Goal: Task Accomplishment & Management: Manage account settings

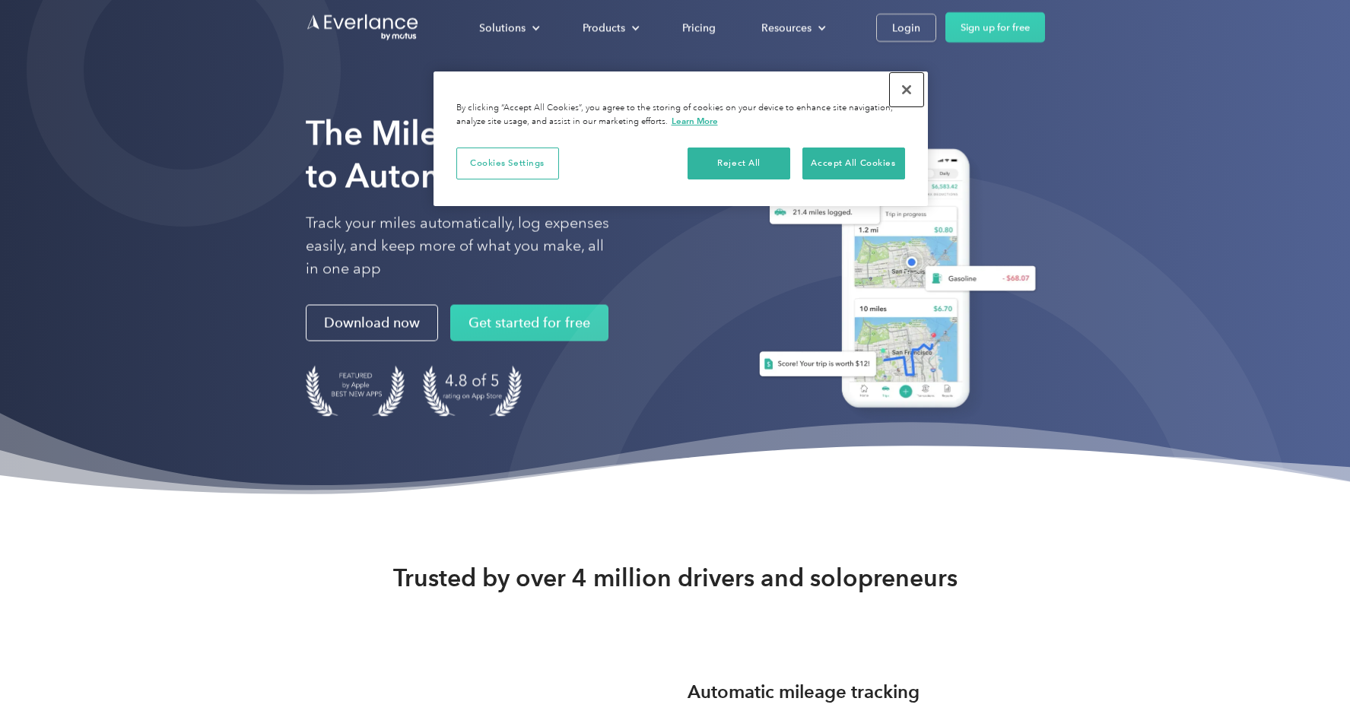
click at [911, 87] on button "Close" at bounding box center [906, 89] width 33 height 33
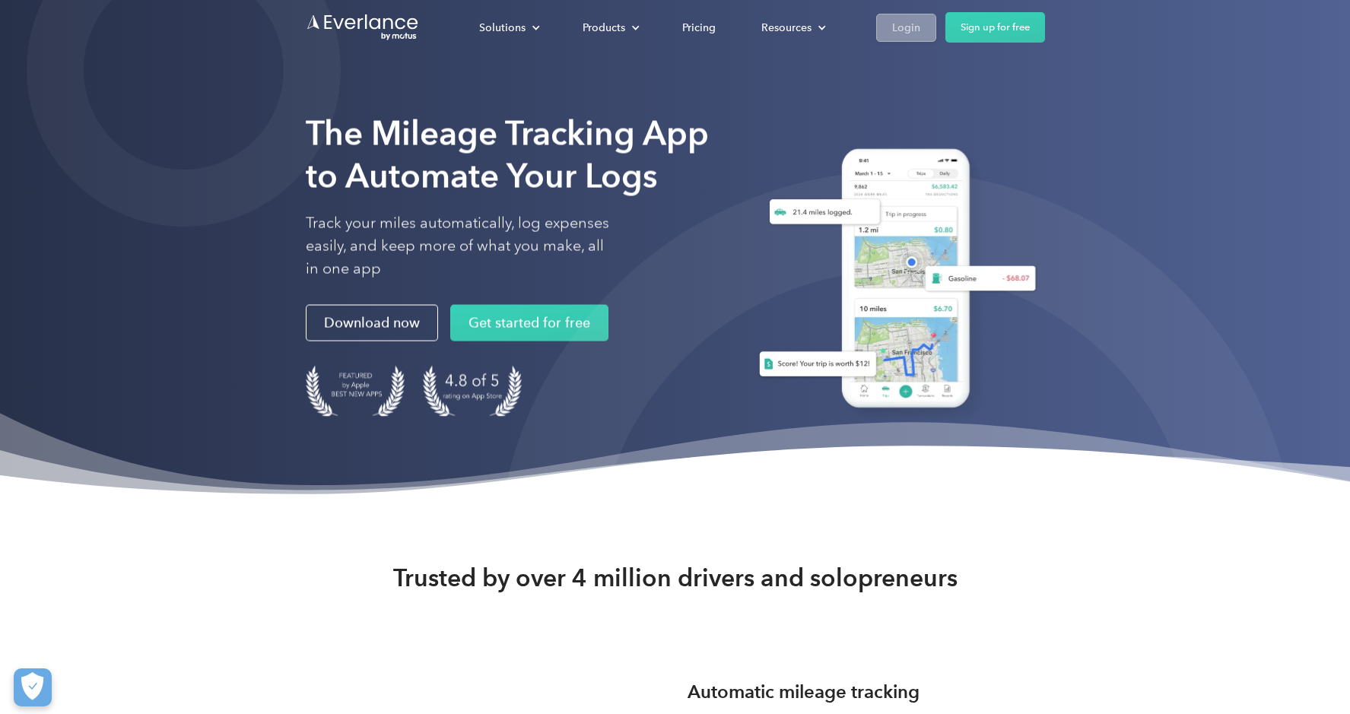
click at [902, 33] on div "Login" at bounding box center [906, 27] width 28 height 19
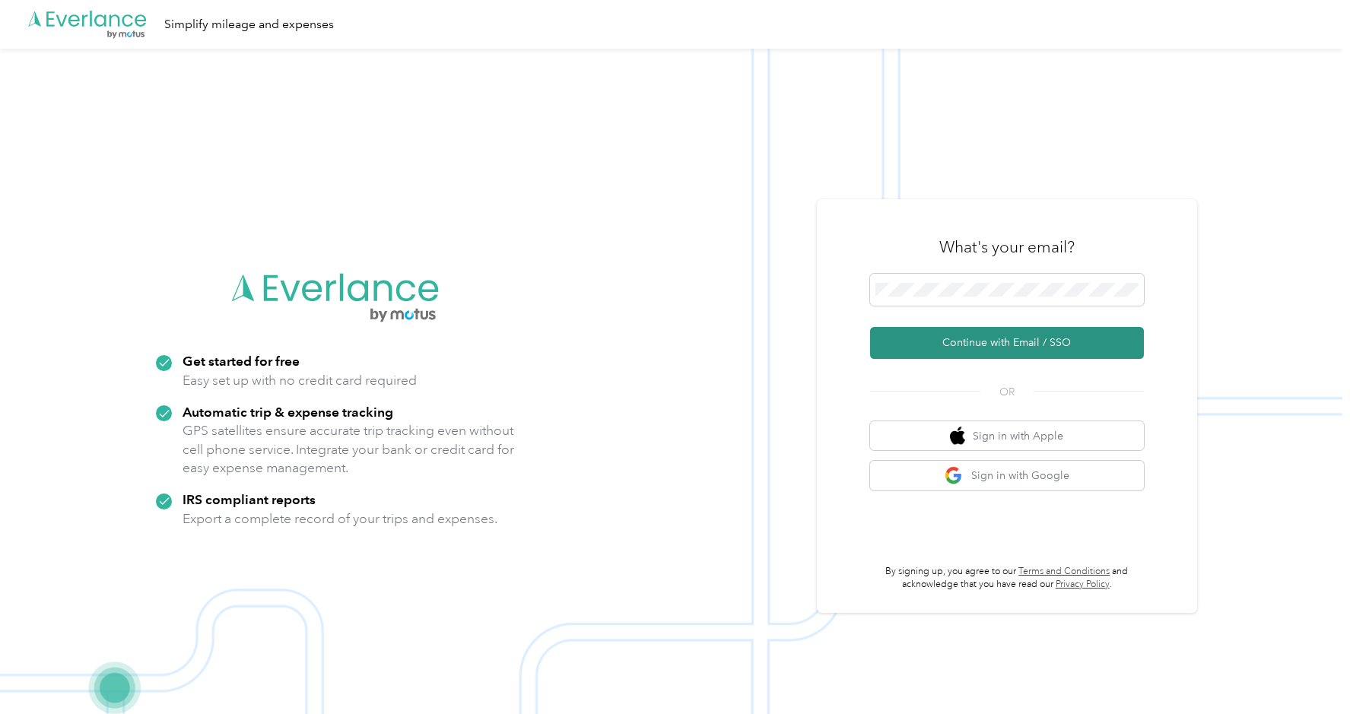
click at [1027, 341] on button "Continue with Email / SSO" at bounding box center [1007, 343] width 274 height 32
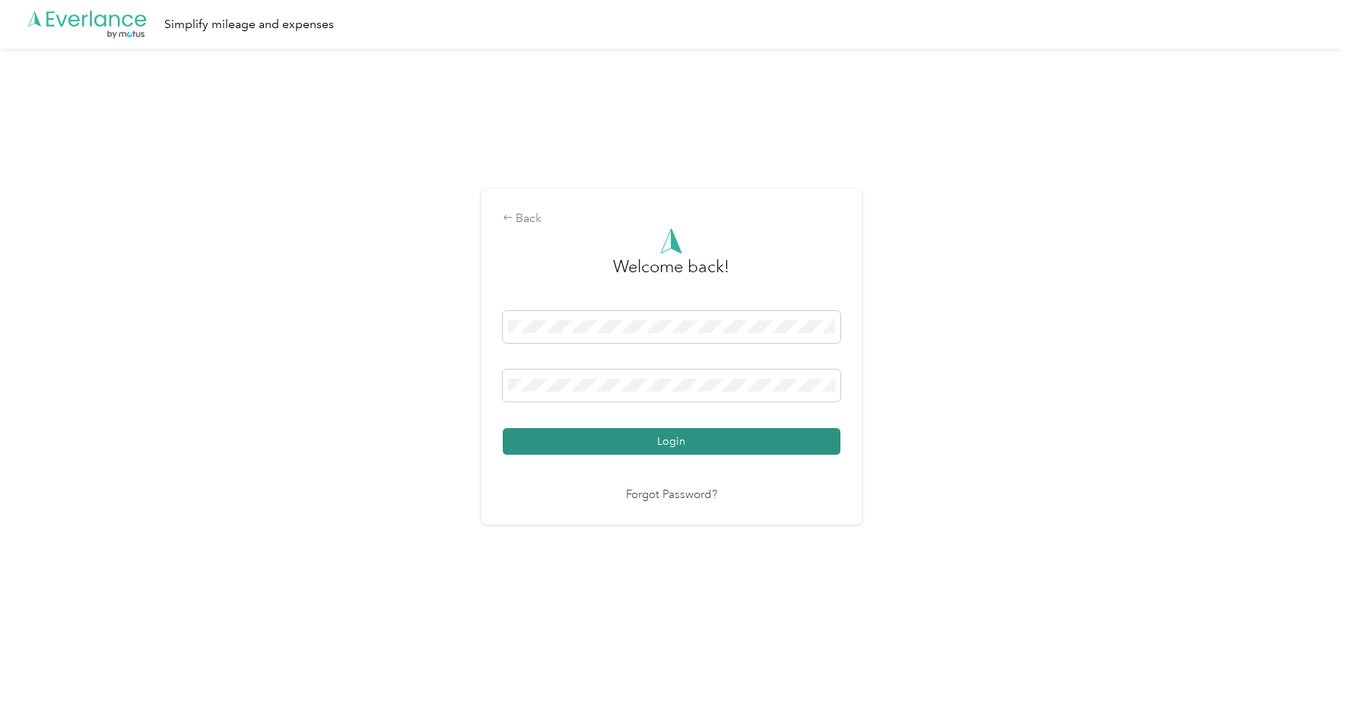
click at [665, 442] on button "Login" at bounding box center [672, 441] width 338 height 27
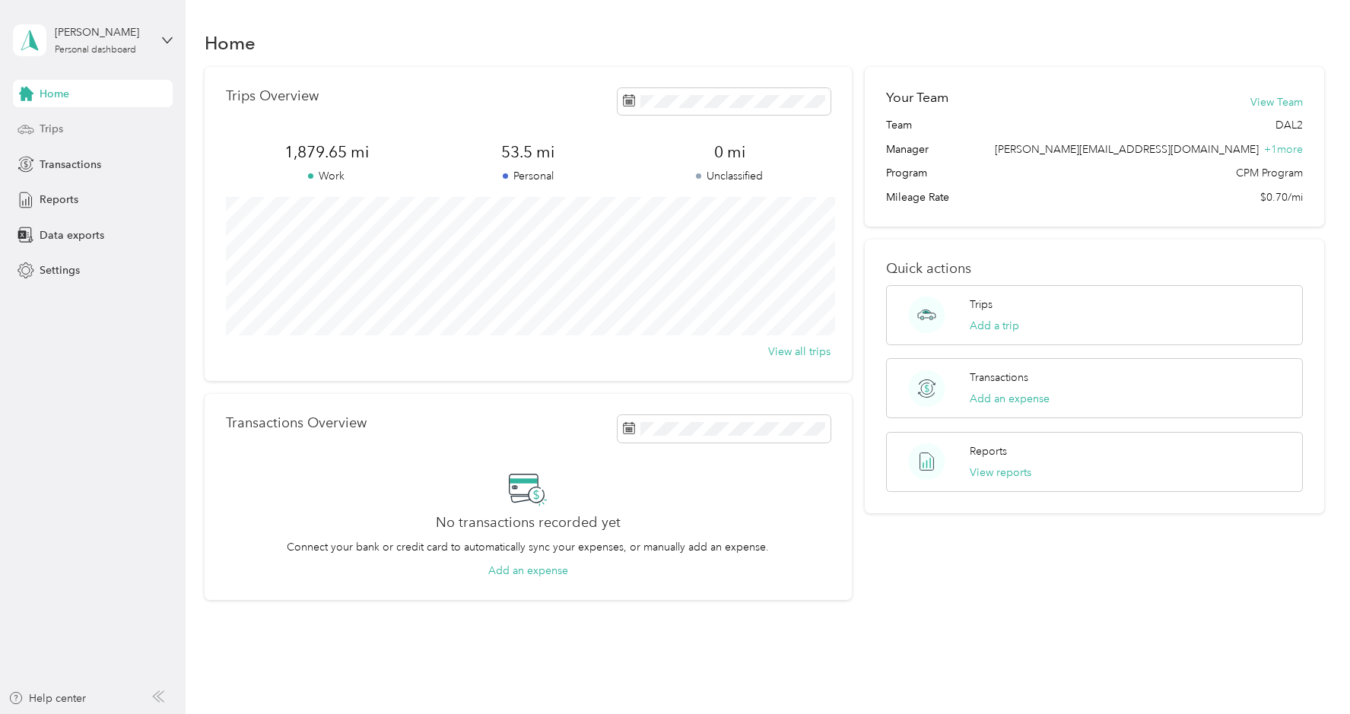
click at [71, 128] on div "Trips" at bounding box center [93, 129] width 160 height 27
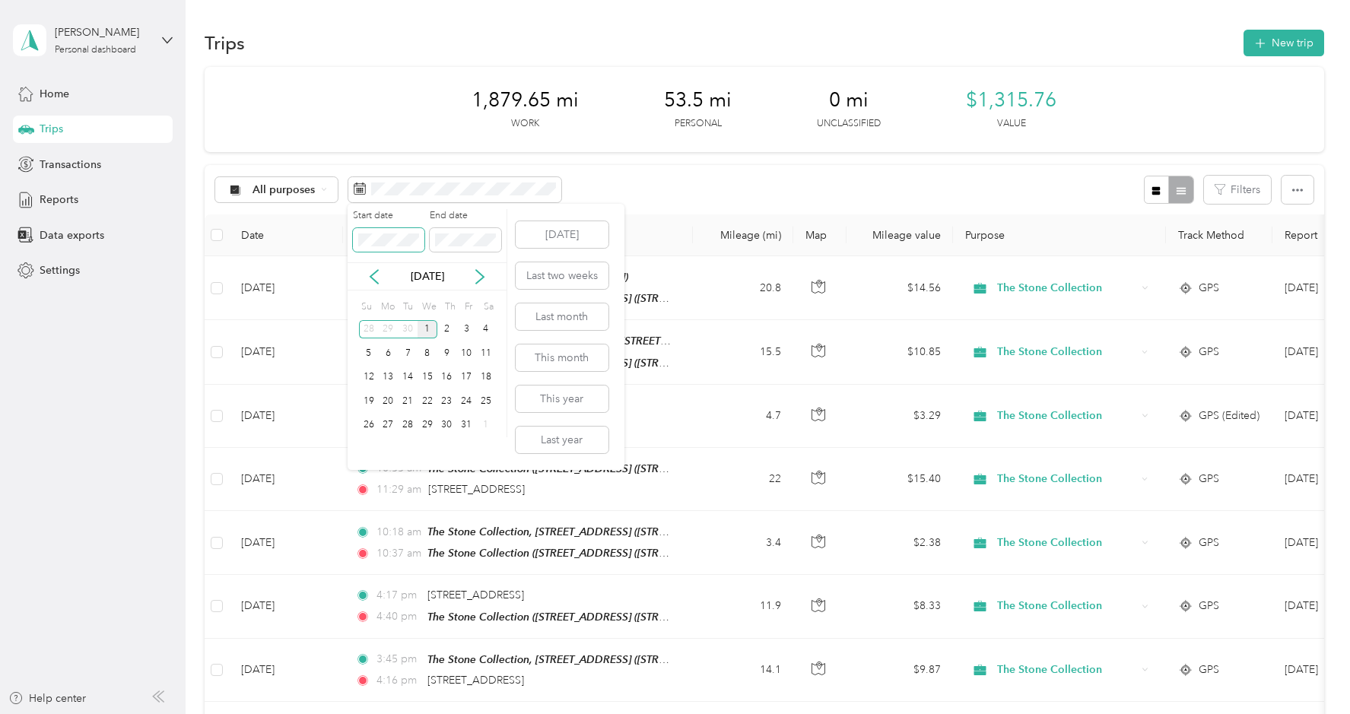
click at [340, 235] on body "[PERSON_NAME] Personal dashboard Home Trips Transactions Reports Data exports S…" at bounding box center [671, 357] width 1342 height 714
click at [415, 233] on div "Start date End date" at bounding box center [426, 235] width 159 height 53
click at [405, 422] on div "30" at bounding box center [408, 425] width 20 height 19
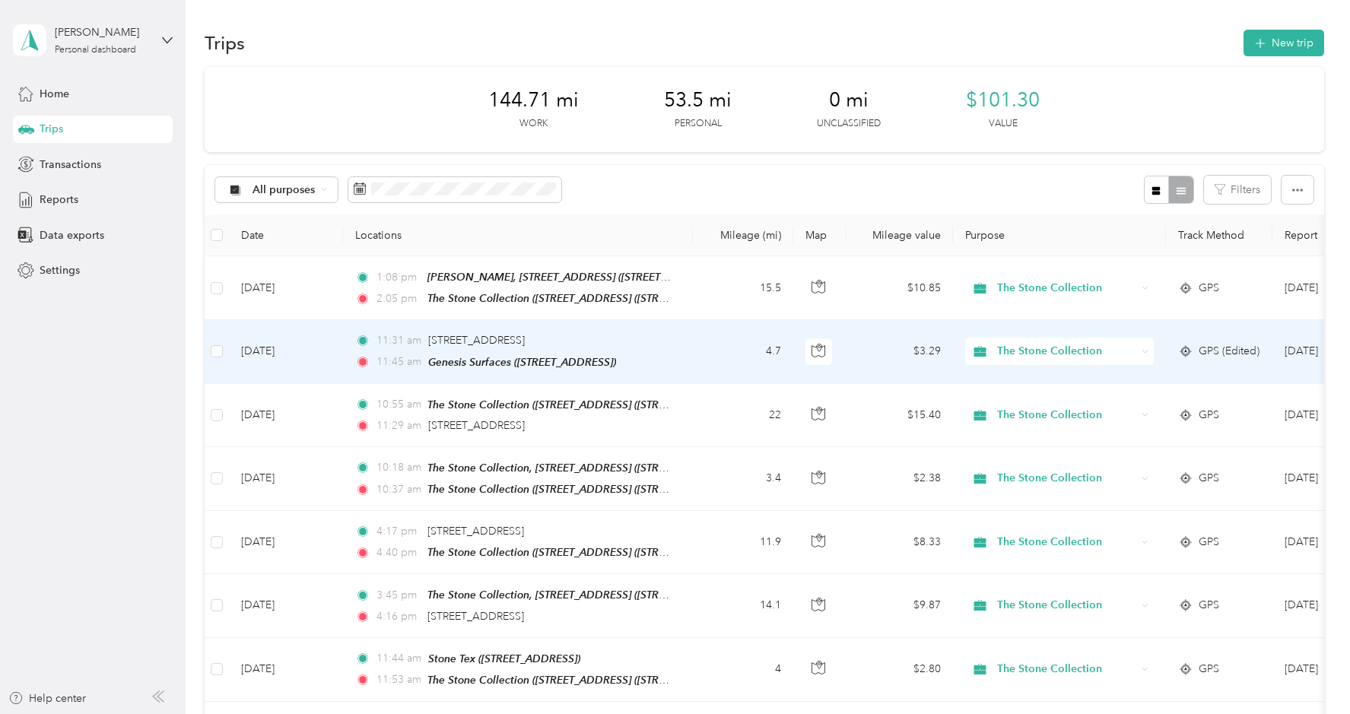
click at [722, 364] on td "4.7" at bounding box center [743, 351] width 100 height 63
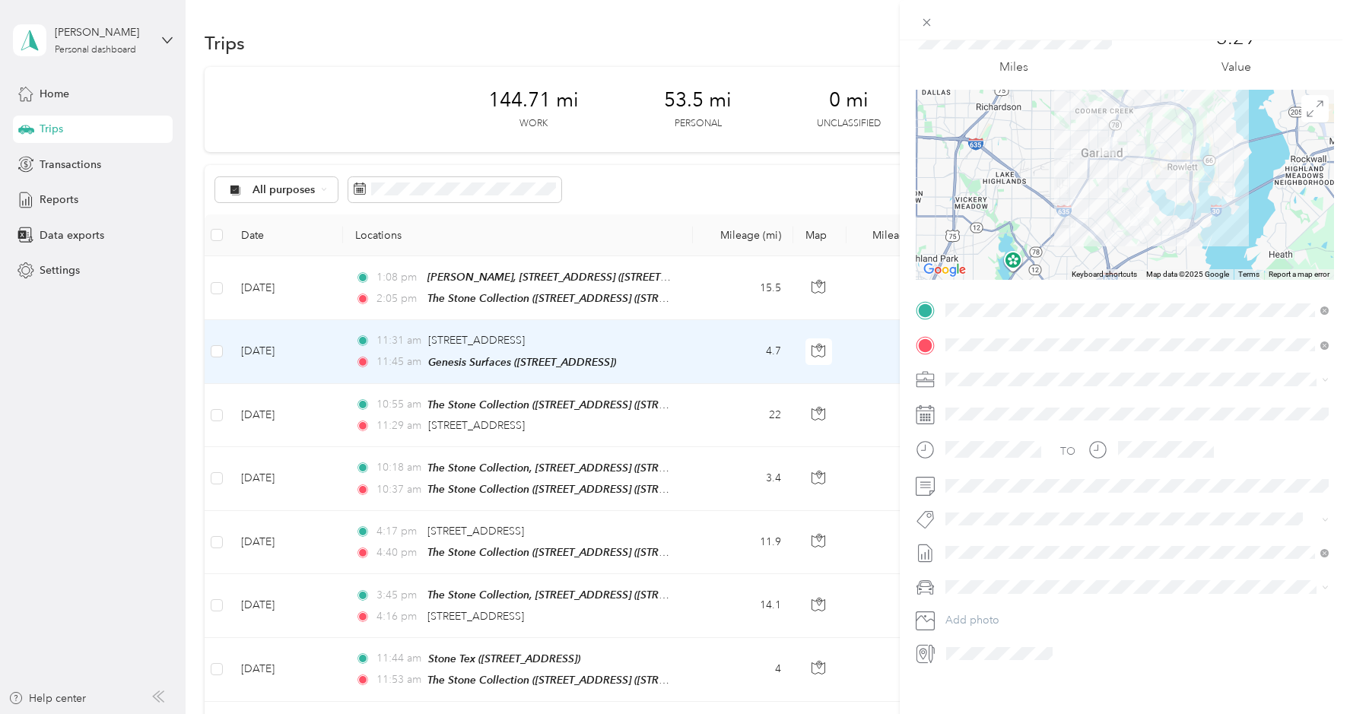
scroll to position [72, 0]
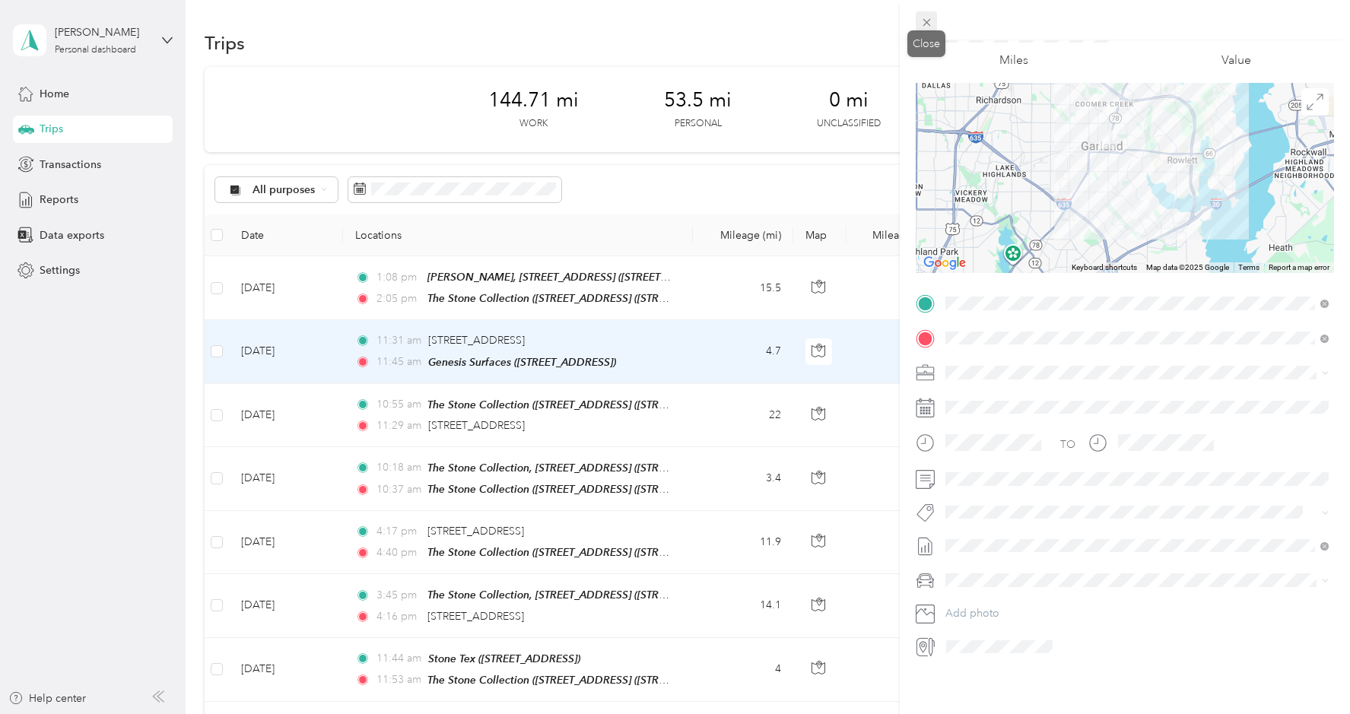
click at [926, 17] on icon at bounding box center [926, 22] width 13 height 13
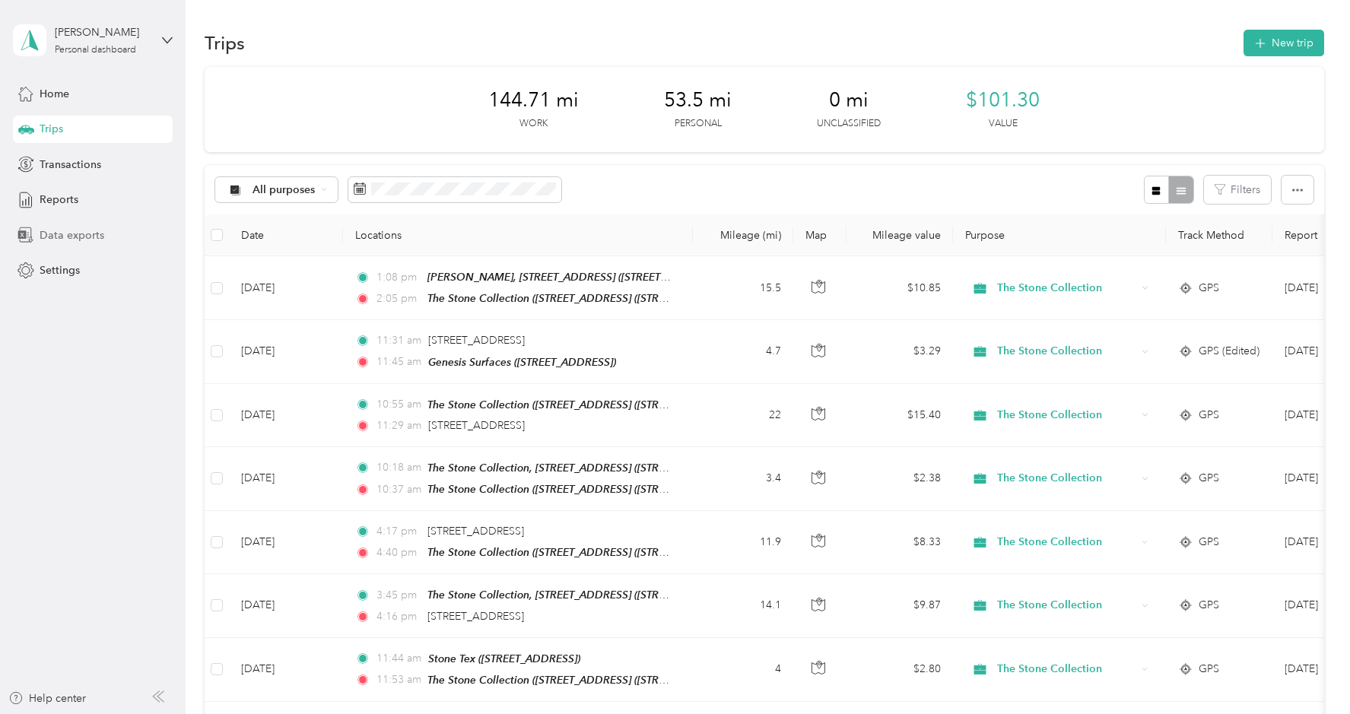
click at [71, 232] on span "Data exports" at bounding box center [72, 235] width 65 height 16
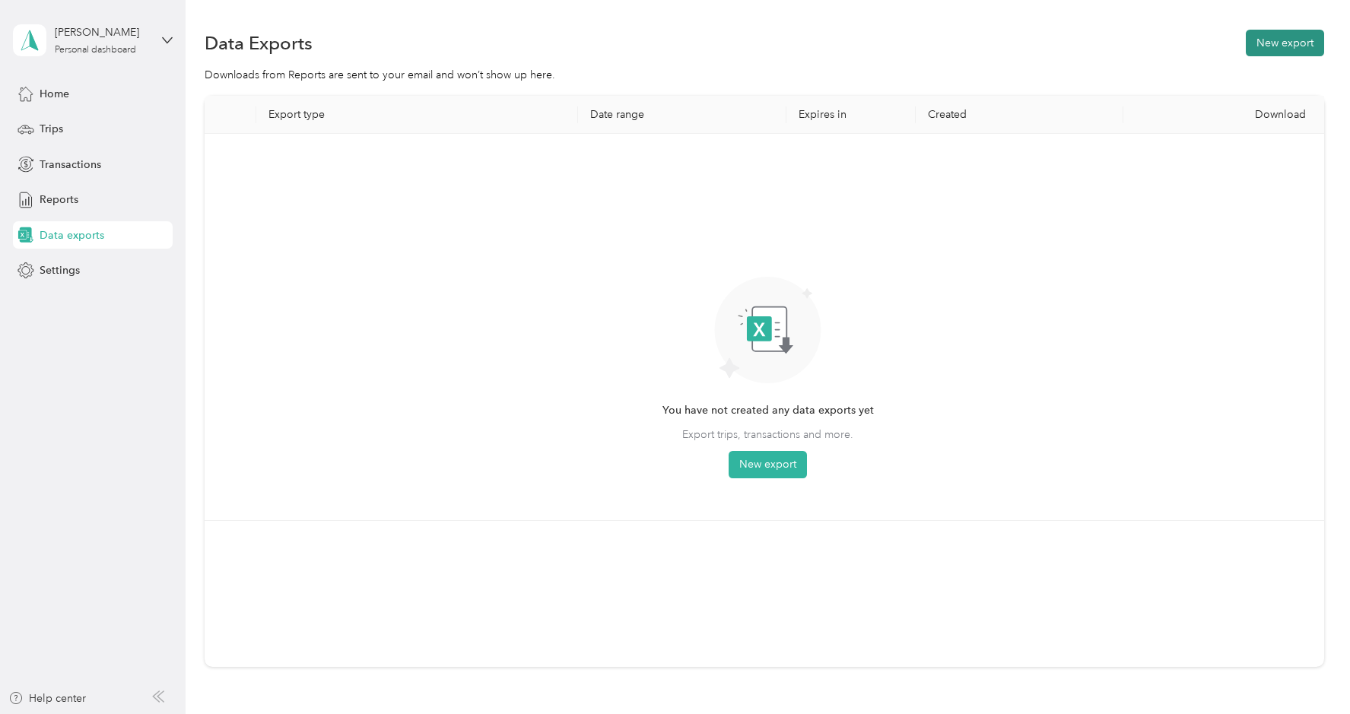
click at [1316, 44] on button "New export" at bounding box center [1284, 43] width 78 height 27
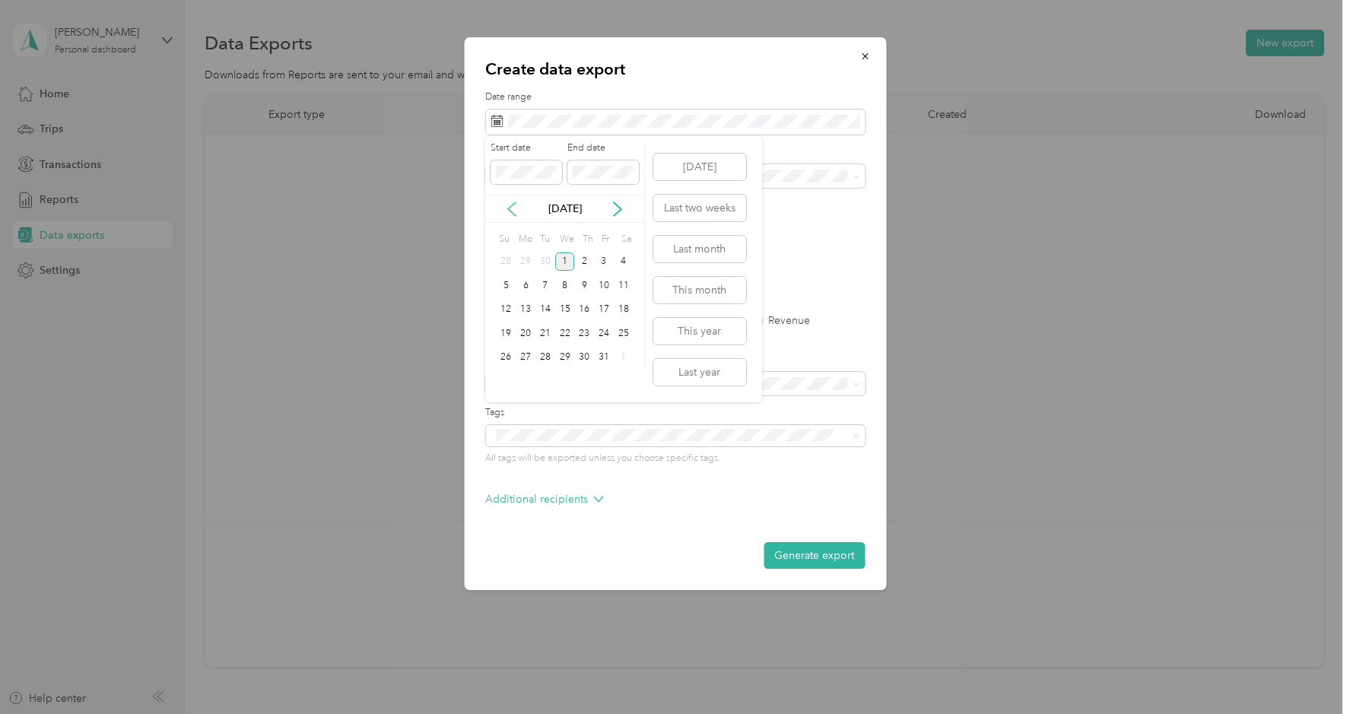
click at [512, 208] on icon at bounding box center [511, 208] width 15 height 15
click at [525, 255] on div "1" at bounding box center [526, 261] width 20 height 19
click at [547, 355] on div "30" at bounding box center [545, 357] width 20 height 19
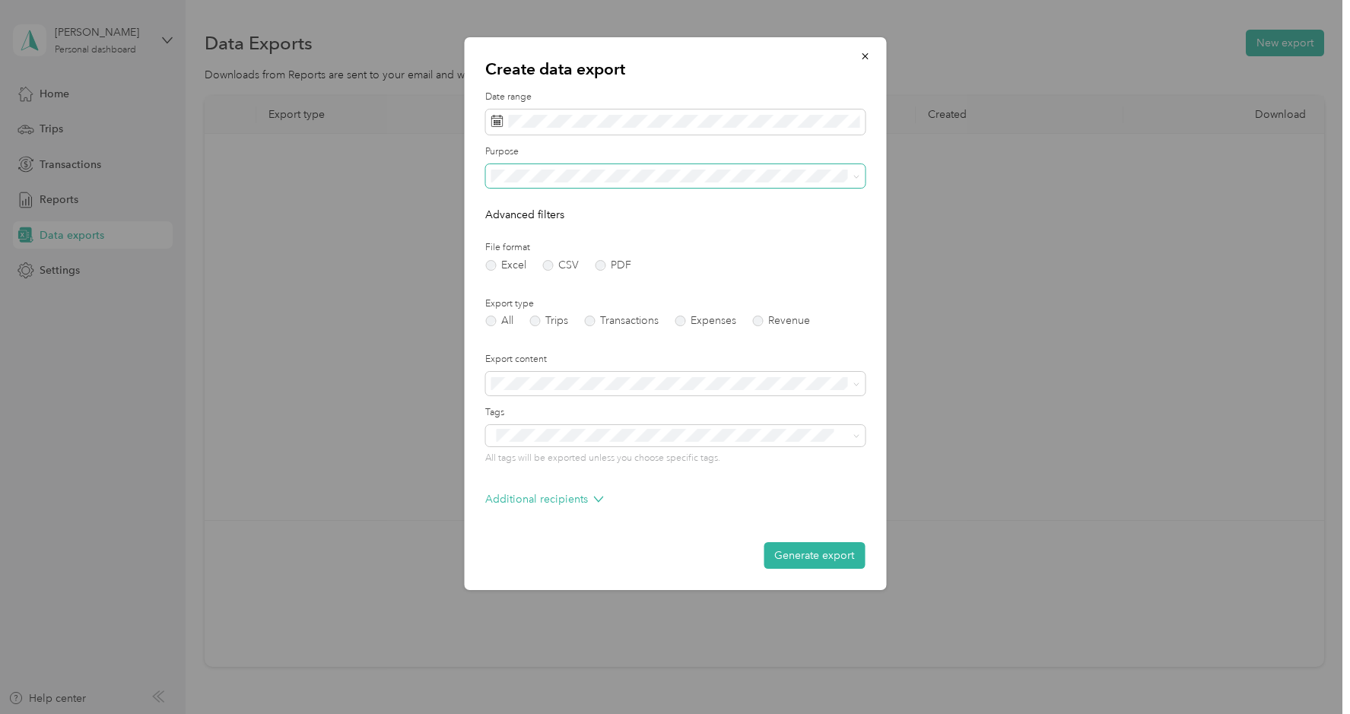
click at [579, 167] on span at bounding box center [674, 176] width 379 height 24
click at [563, 227] on span "The Stone Collection" at bounding box center [546, 229] width 101 height 13
click at [617, 265] on label "PDF" at bounding box center [613, 265] width 36 height 11
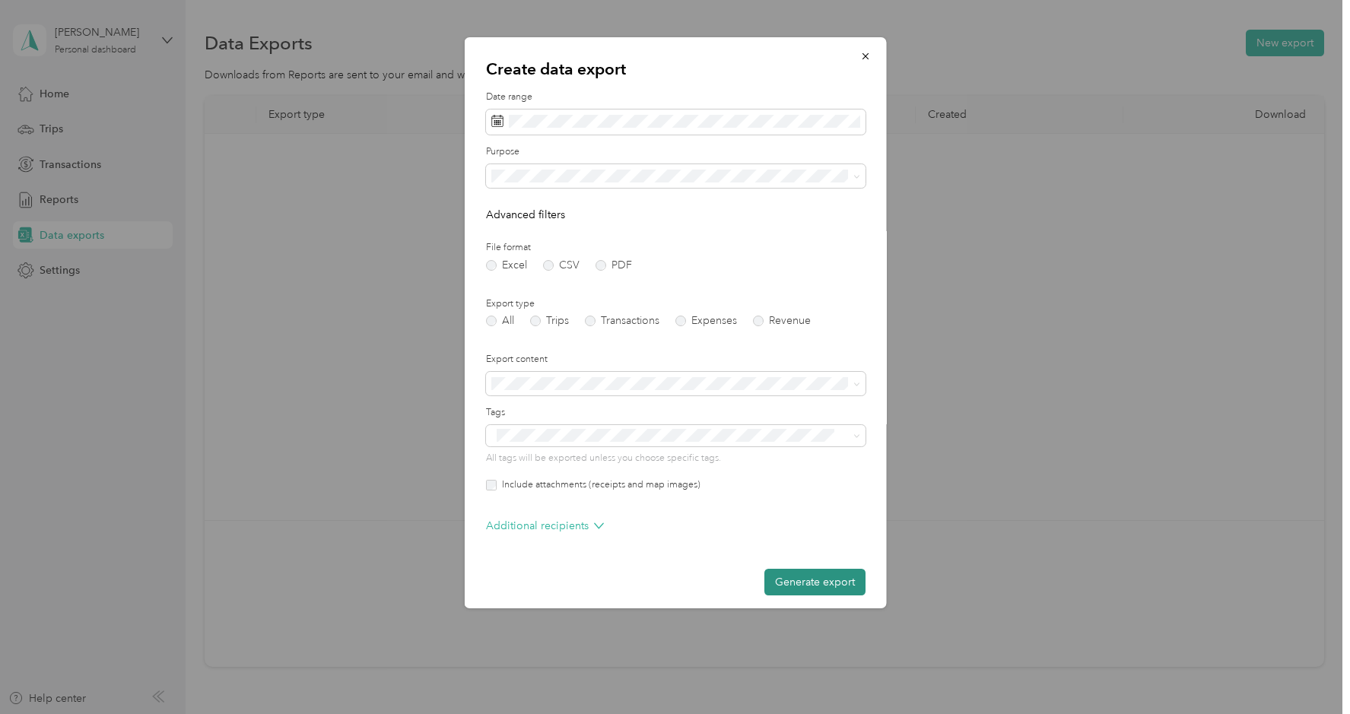
click at [799, 581] on button "Generate export" at bounding box center [813, 582] width 101 height 27
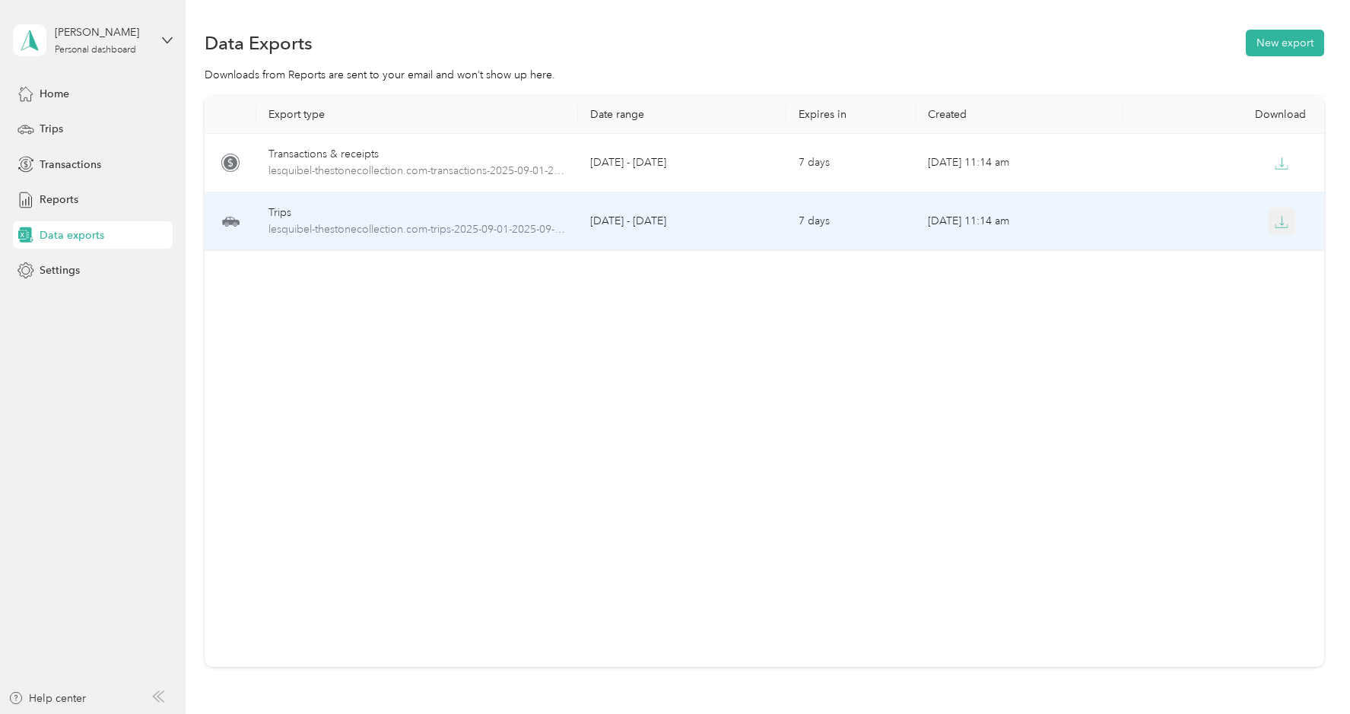
click at [1278, 217] on icon "button" at bounding box center [1281, 222] width 14 height 14
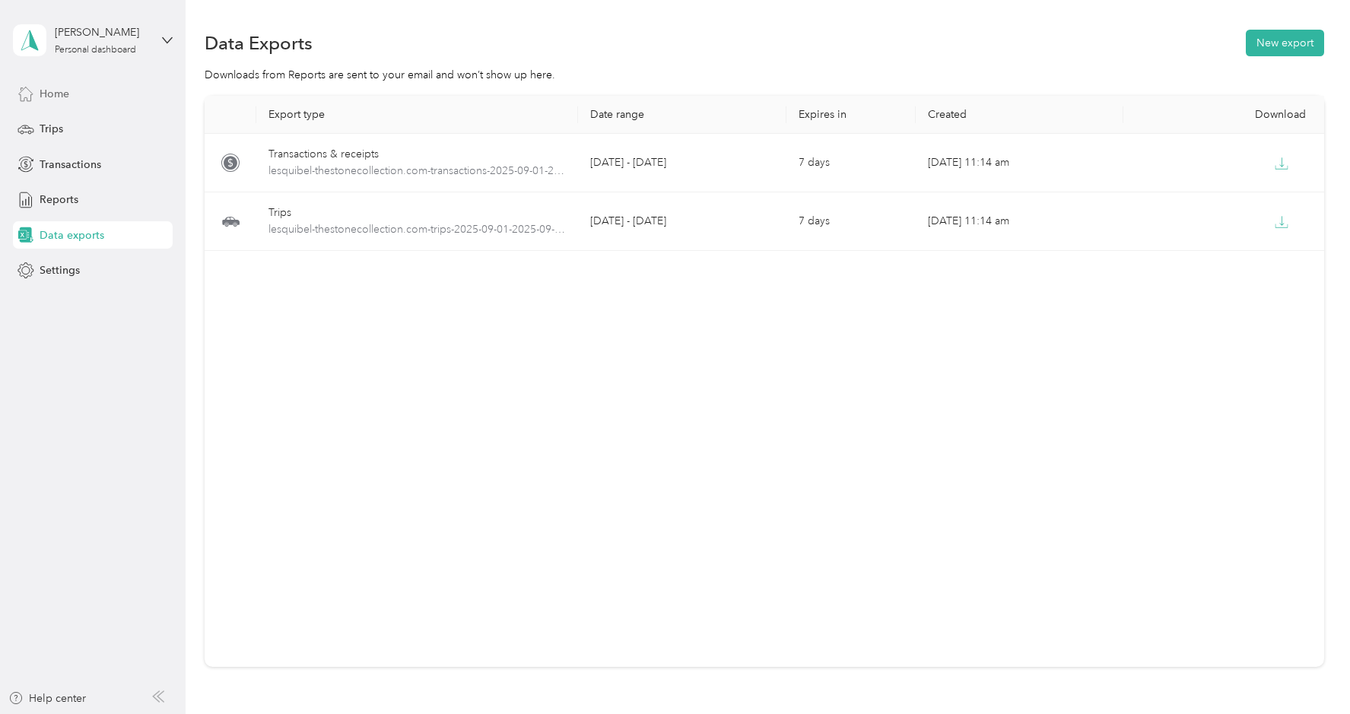
click at [62, 94] on span "Home" at bounding box center [55, 94] width 30 height 16
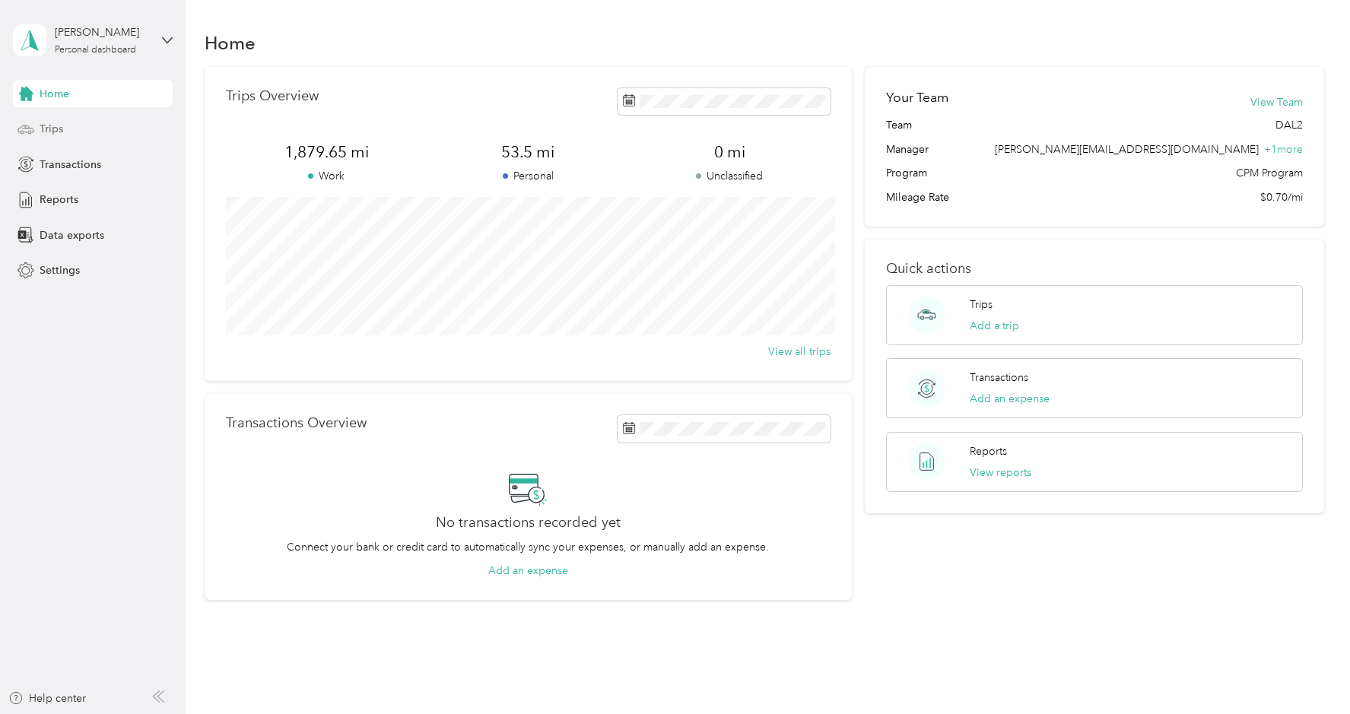
click at [79, 132] on div "Trips" at bounding box center [93, 129] width 160 height 27
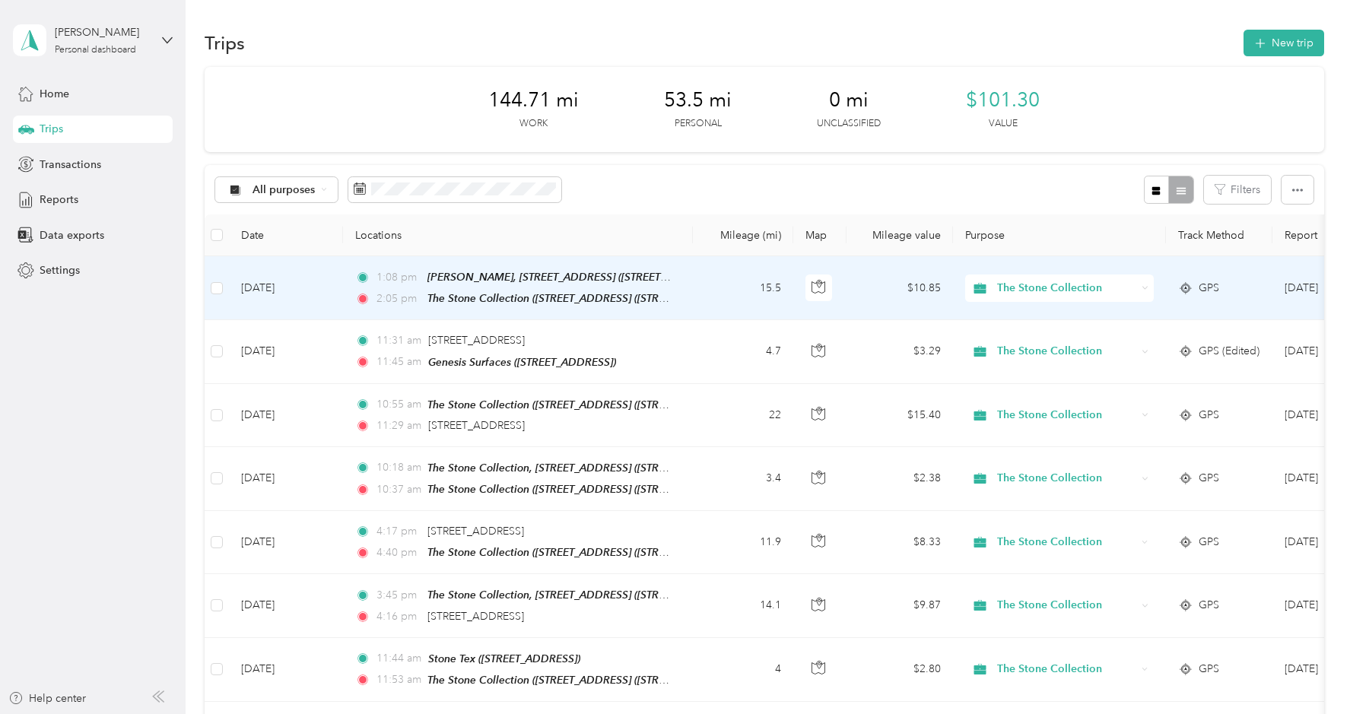
click at [695, 306] on td "15.5" at bounding box center [743, 288] width 100 height 64
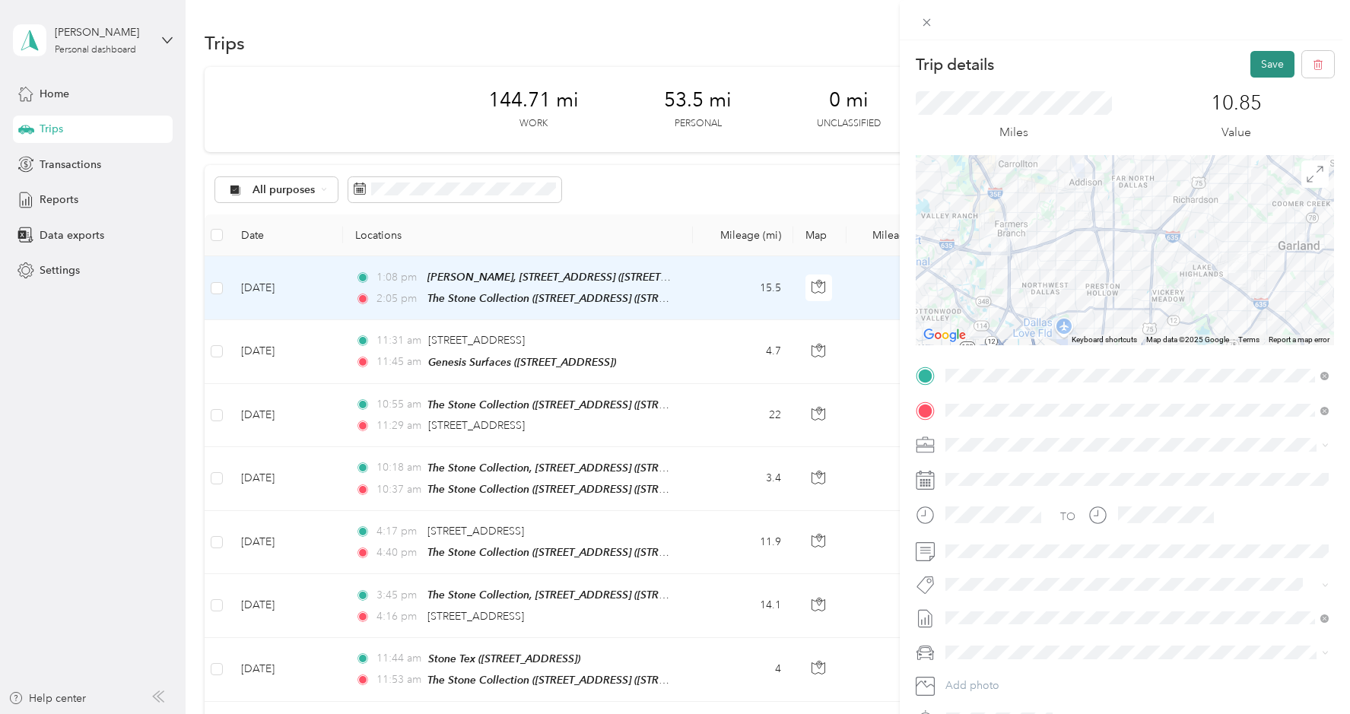
click at [1268, 68] on button "Save" at bounding box center [1272, 64] width 44 height 27
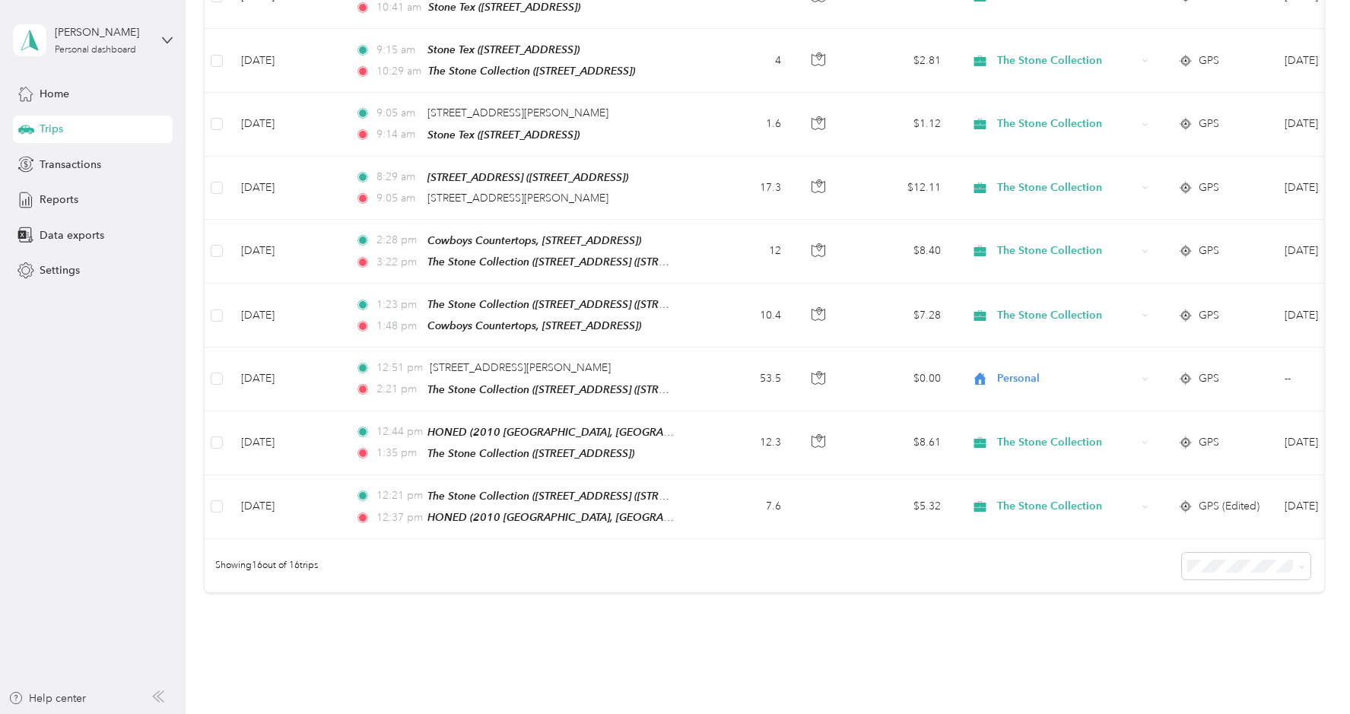
scroll to position [739, 0]
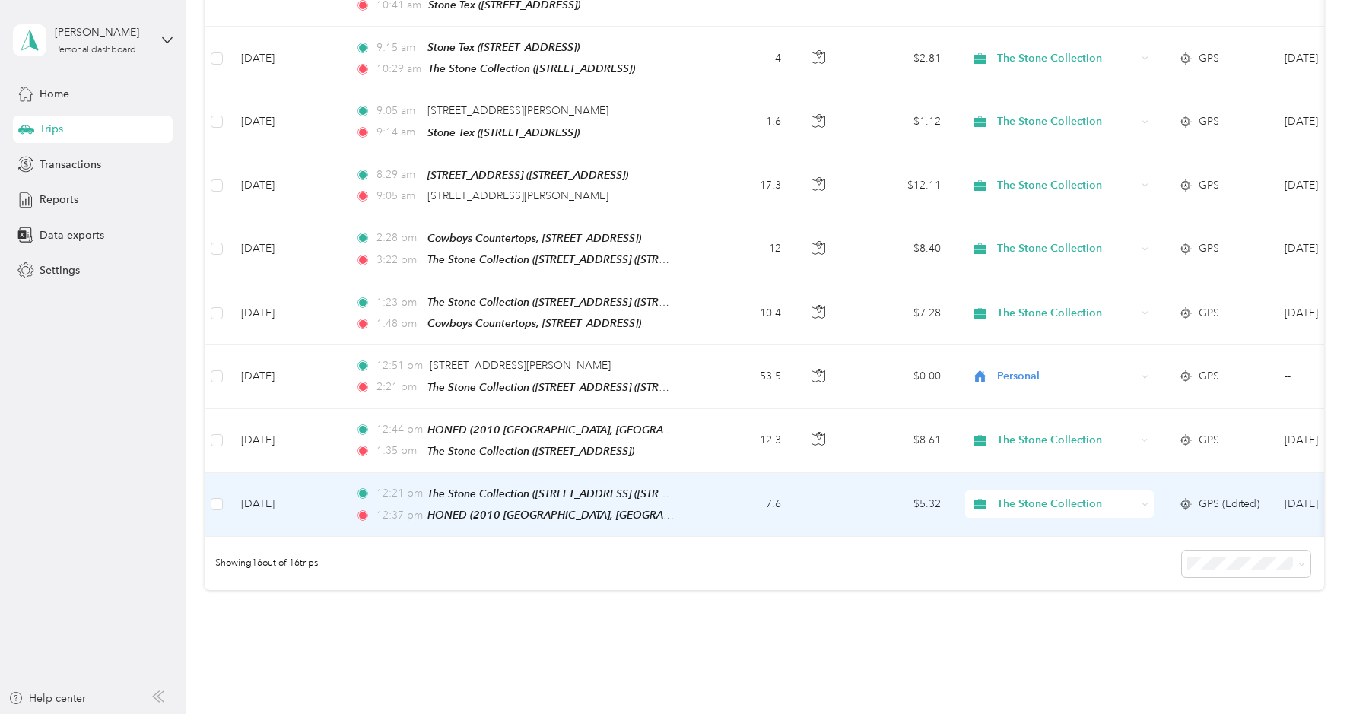
click at [720, 502] on td "7.6" at bounding box center [743, 505] width 100 height 64
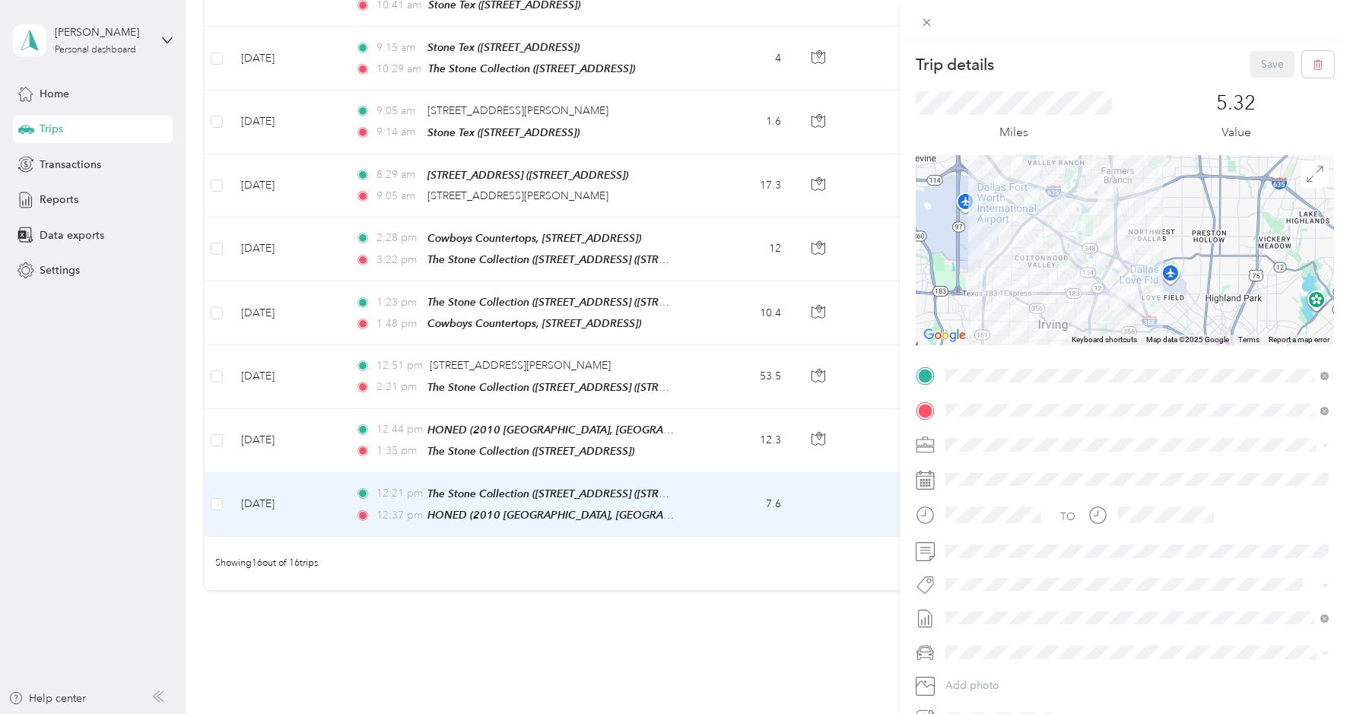
click at [709, 439] on div "Trip details Save This trip cannot be edited because it is either under review,…" at bounding box center [675, 357] width 1350 height 714
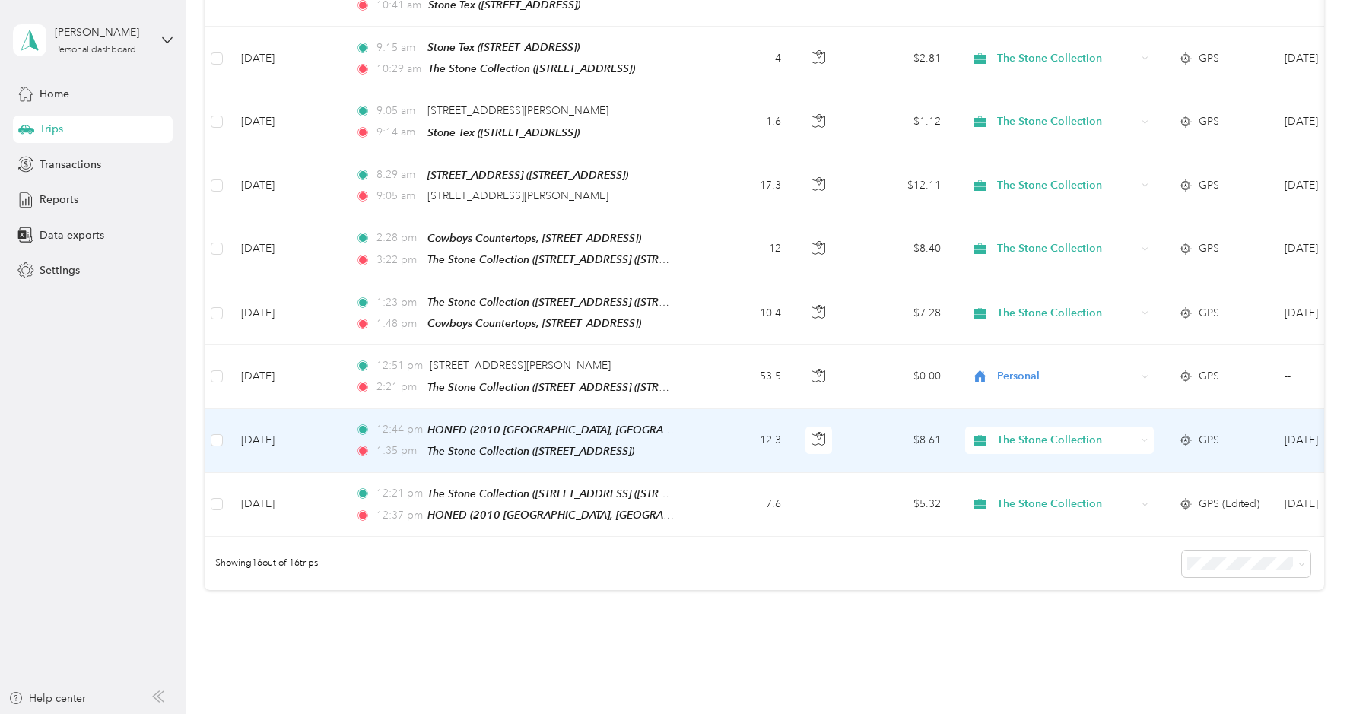
click at [709, 439] on td "12.3" at bounding box center [743, 441] width 100 height 64
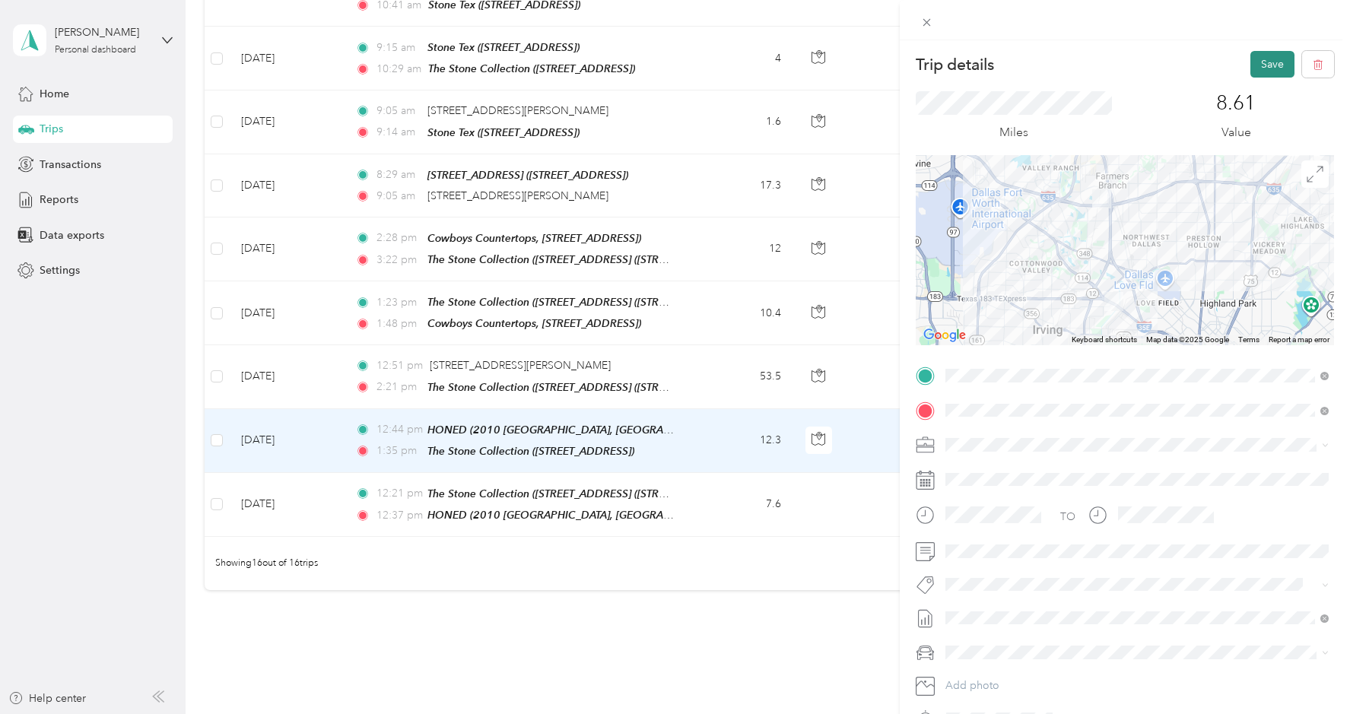
click at [1264, 65] on button "Save" at bounding box center [1272, 64] width 44 height 27
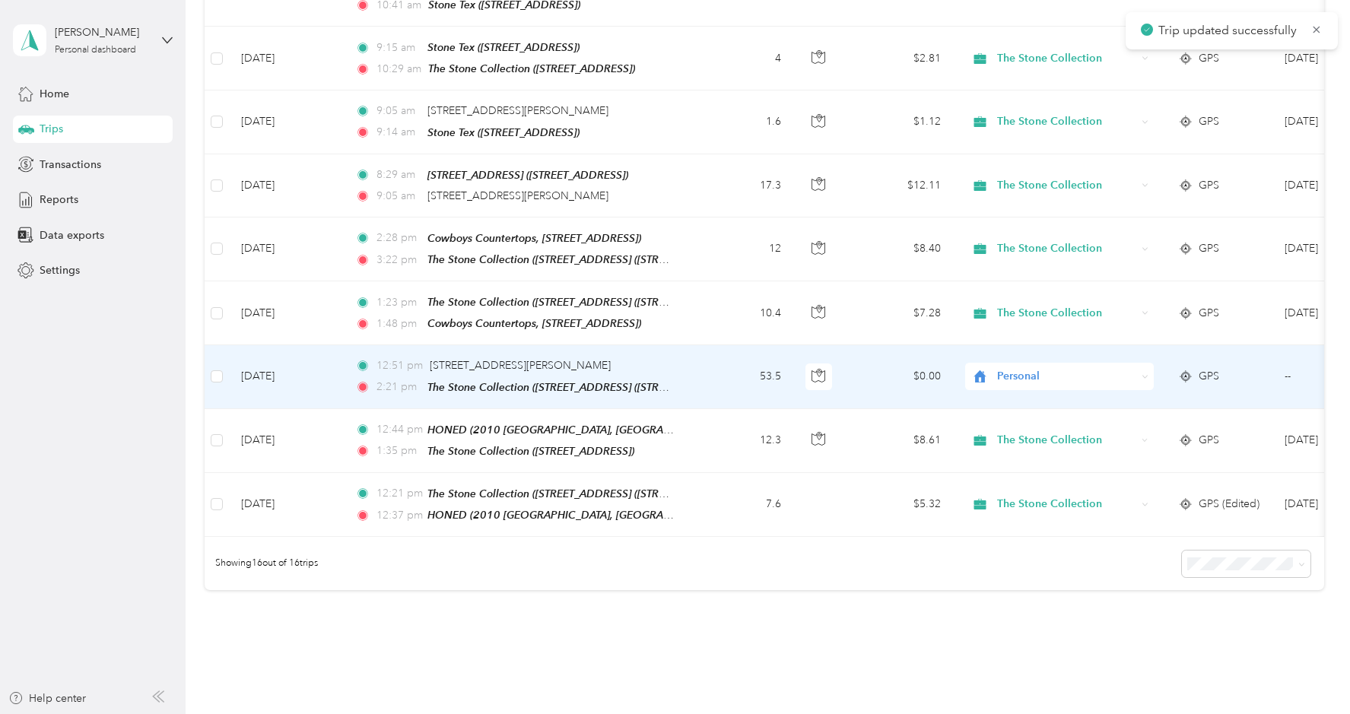
click at [873, 376] on td "$0.00" at bounding box center [899, 376] width 106 height 63
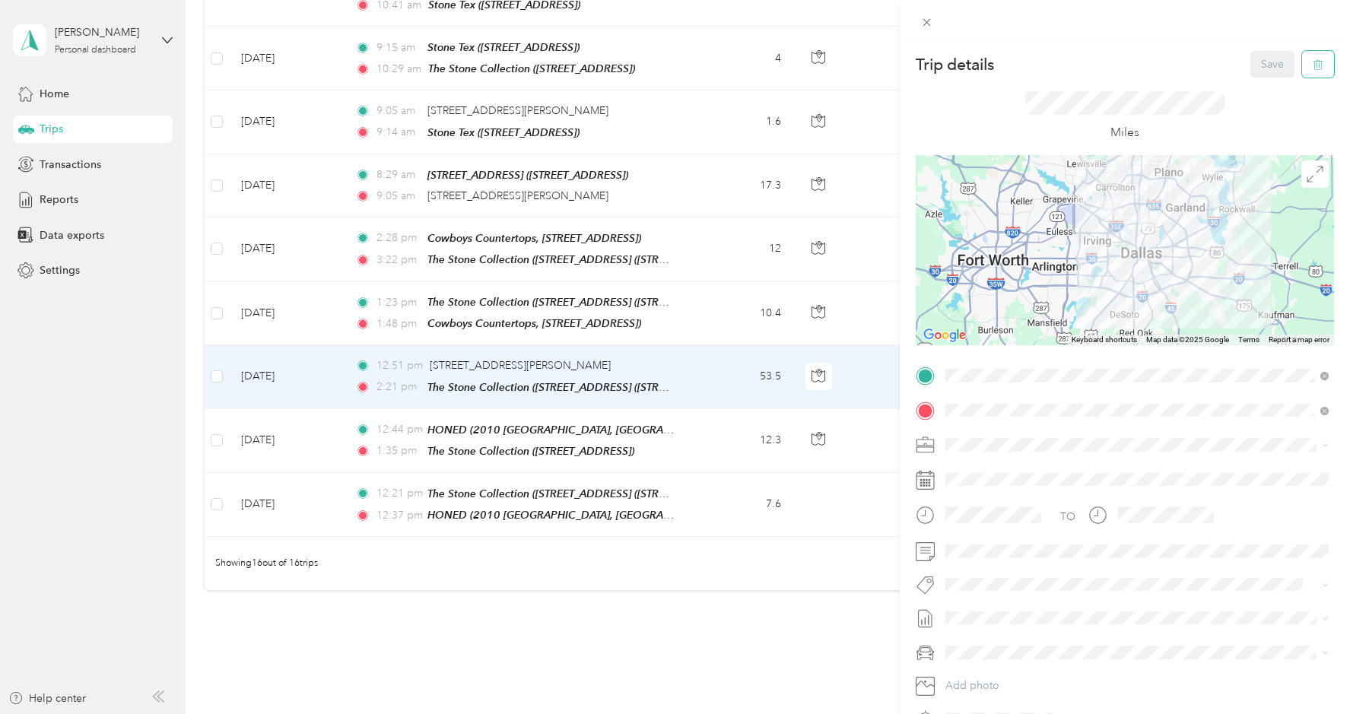
click at [1323, 63] on button "button" at bounding box center [1318, 64] width 32 height 27
click at [1265, 84] on button "Yes" at bounding box center [1273, 83] width 30 height 24
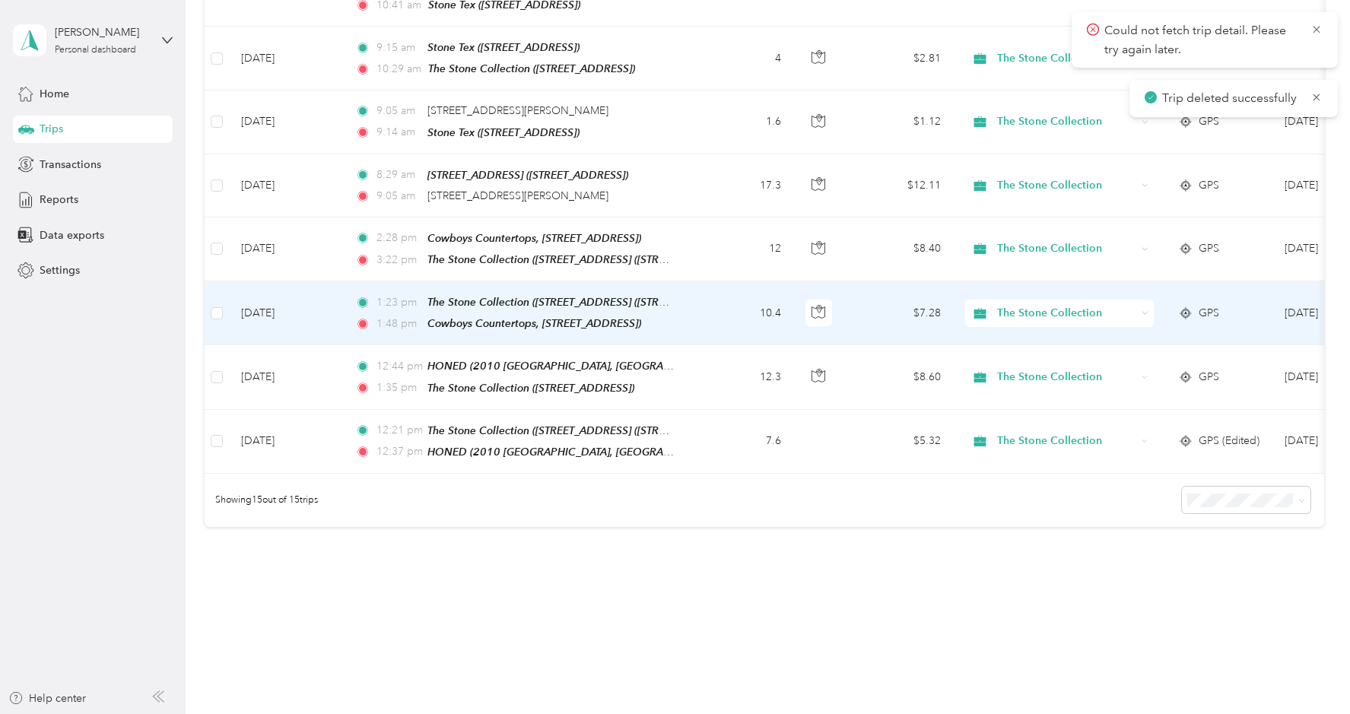
click at [890, 302] on td "$7.28" at bounding box center [899, 313] width 106 height 64
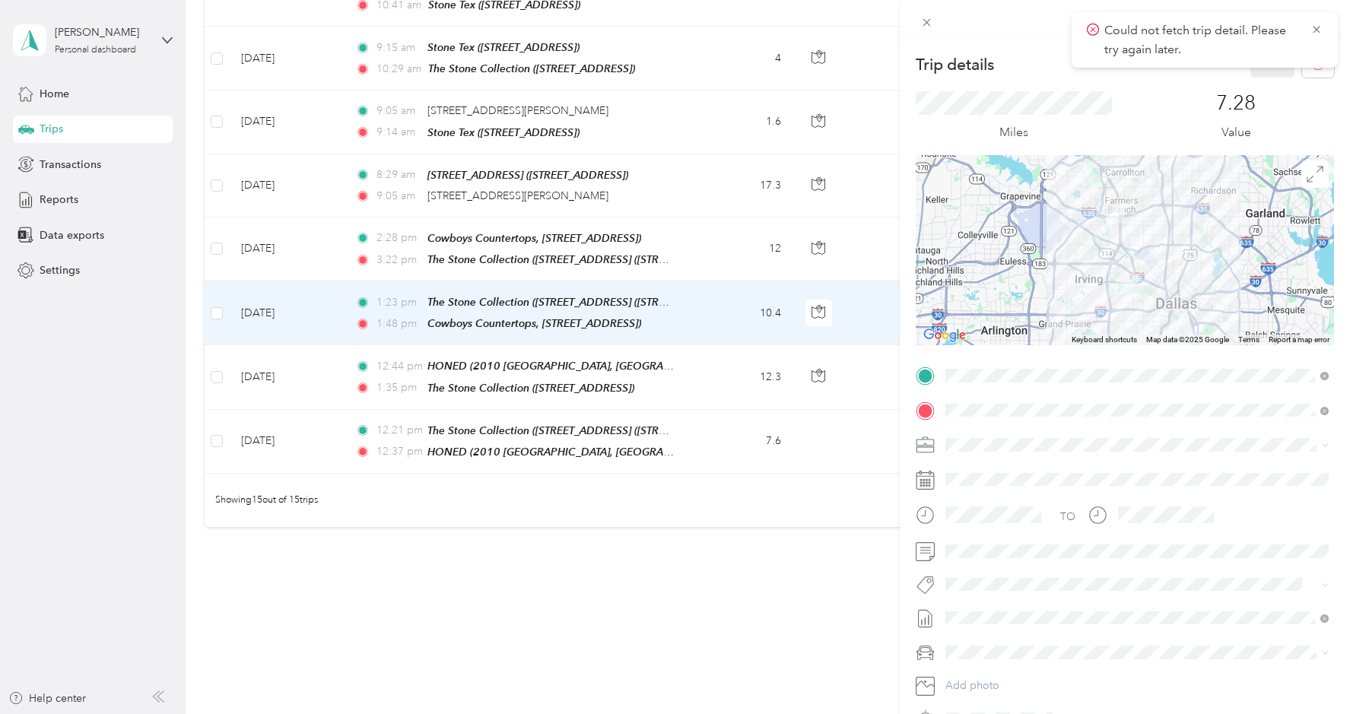
click at [871, 240] on div "Trip details Save This trip cannot be edited because it is either under review,…" at bounding box center [675, 357] width 1350 height 714
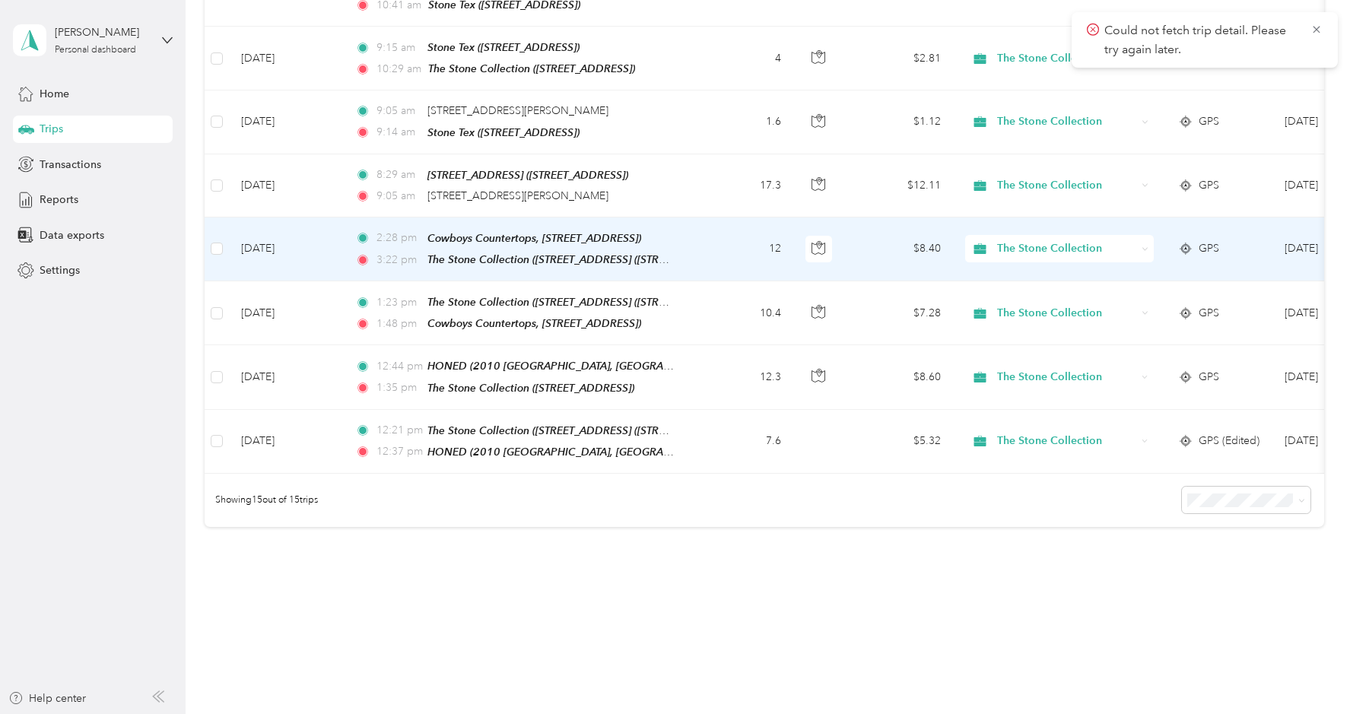
click at [871, 240] on td "$8.40" at bounding box center [899, 249] width 106 height 64
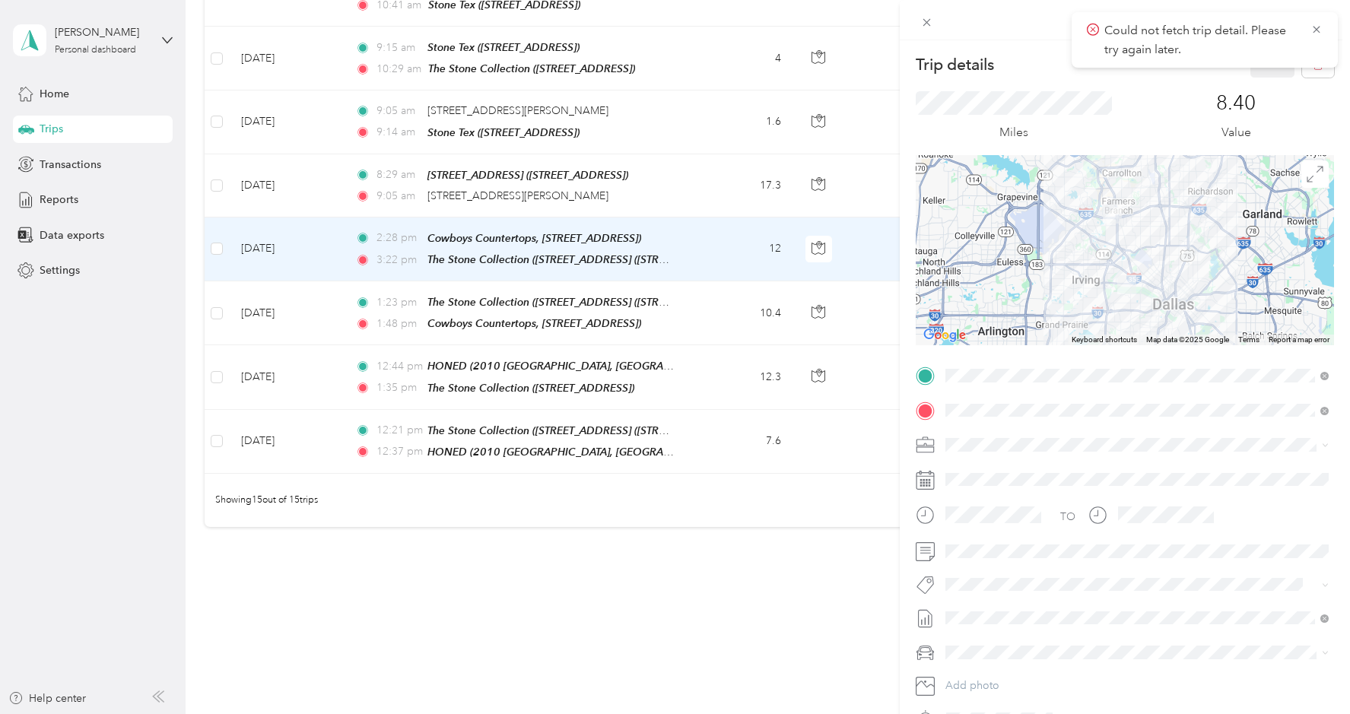
click at [857, 308] on div "Trip details Save This trip cannot be edited because it is either under review,…" at bounding box center [675, 357] width 1350 height 714
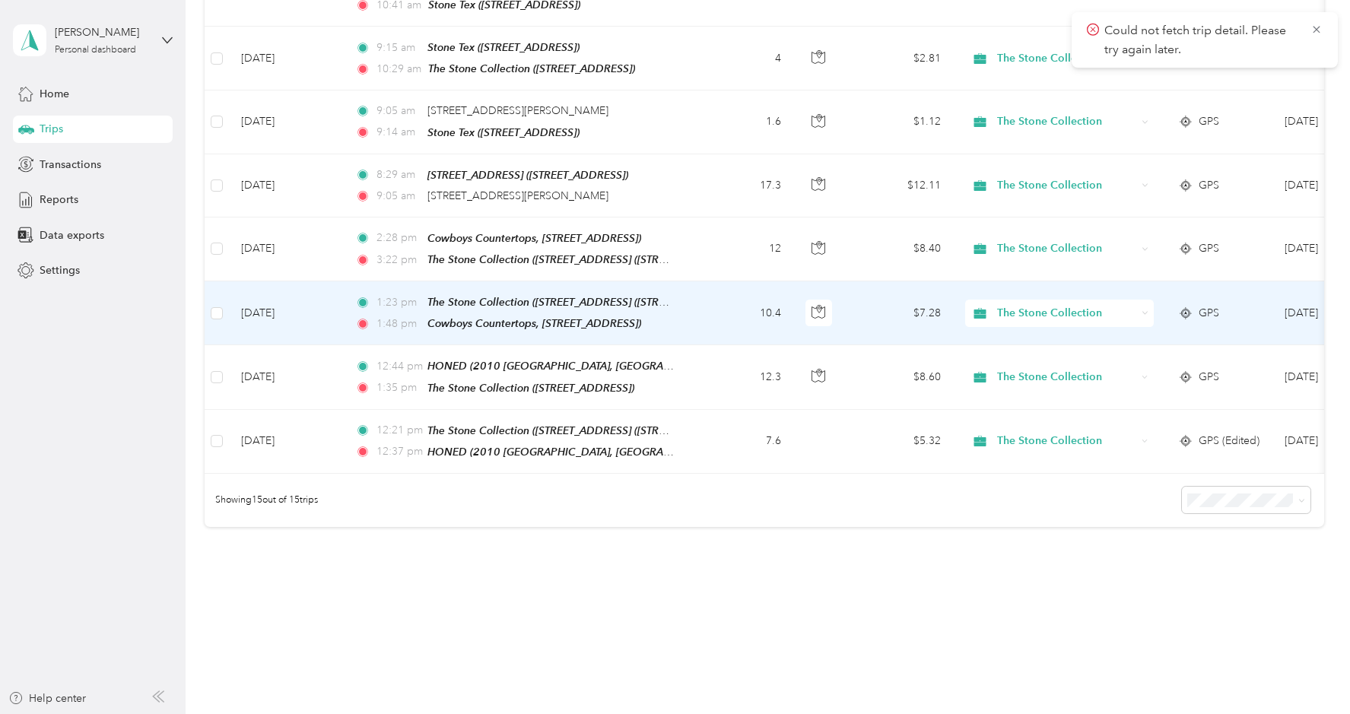
click at [864, 298] on td "$7.28" at bounding box center [899, 313] width 106 height 64
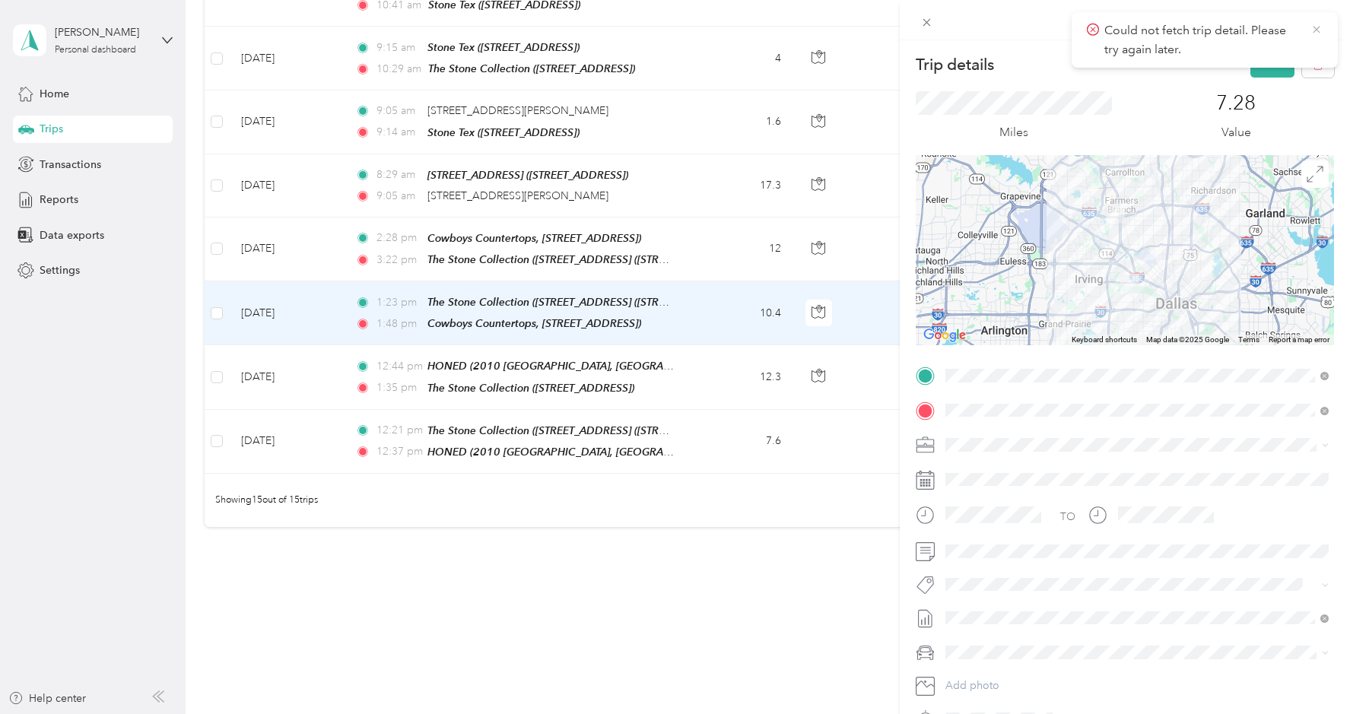
click at [1315, 26] on icon at bounding box center [1316, 30] width 12 height 14
click at [1266, 62] on button "Save" at bounding box center [1272, 64] width 44 height 27
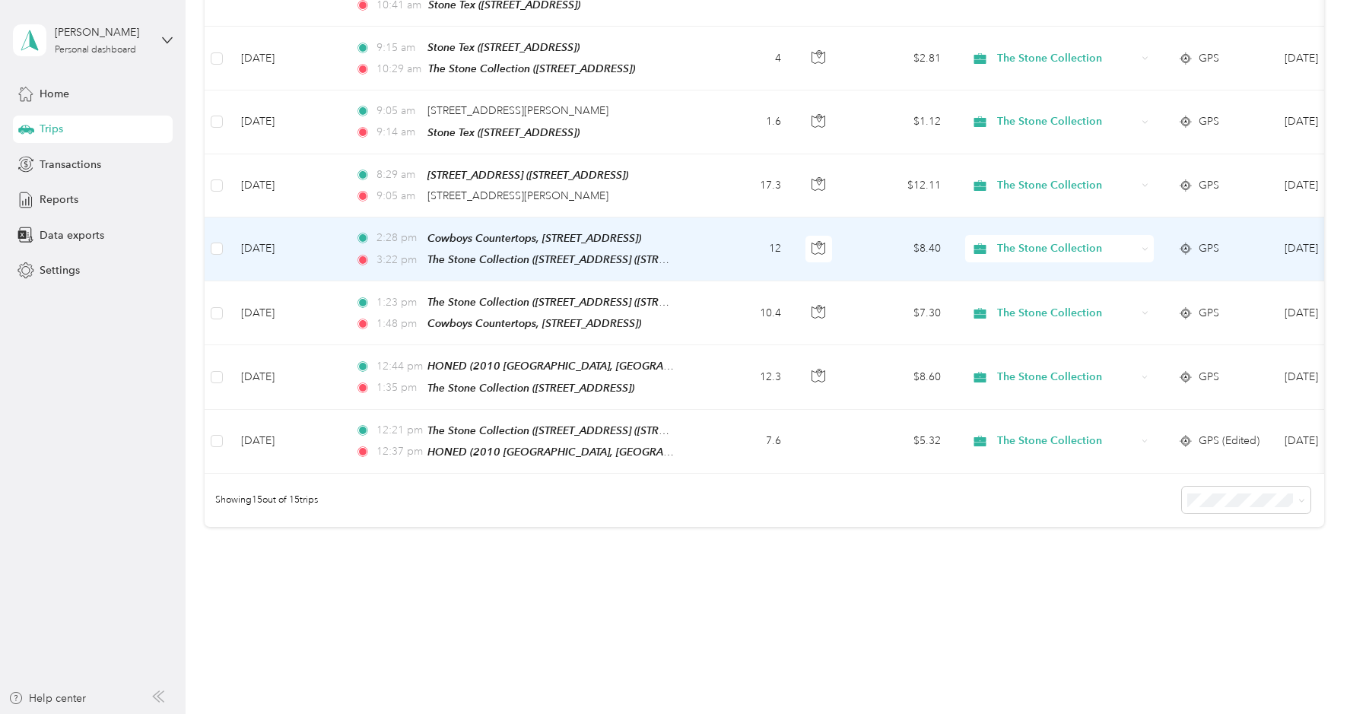
click at [683, 245] on td "2:28 pm Cowboys Countertops, [STREET_ADDRESS] ([STREET_ADDRESS]) 3:22 pm The St…" at bounding box center [518, 249] width 350 height 64
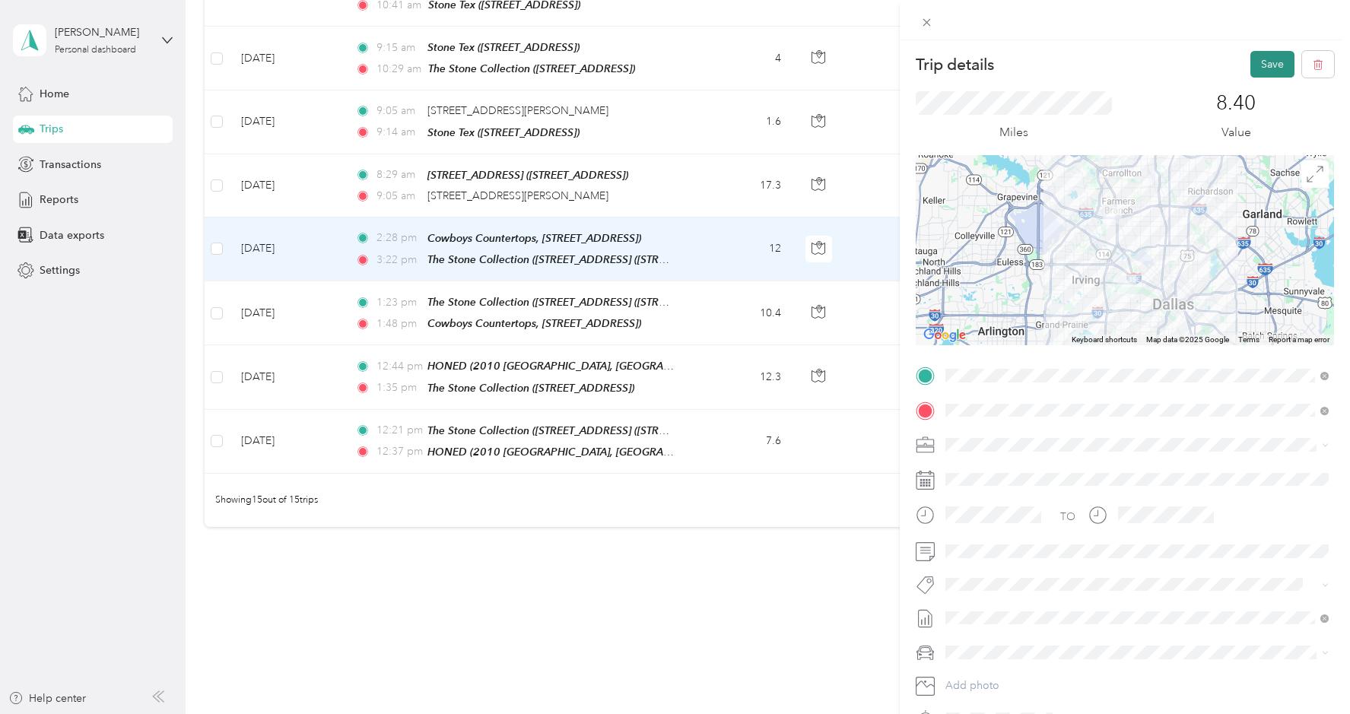
click at [1271, 56] on button "Save" at bounding box center [1272, 64] width 44 height 27
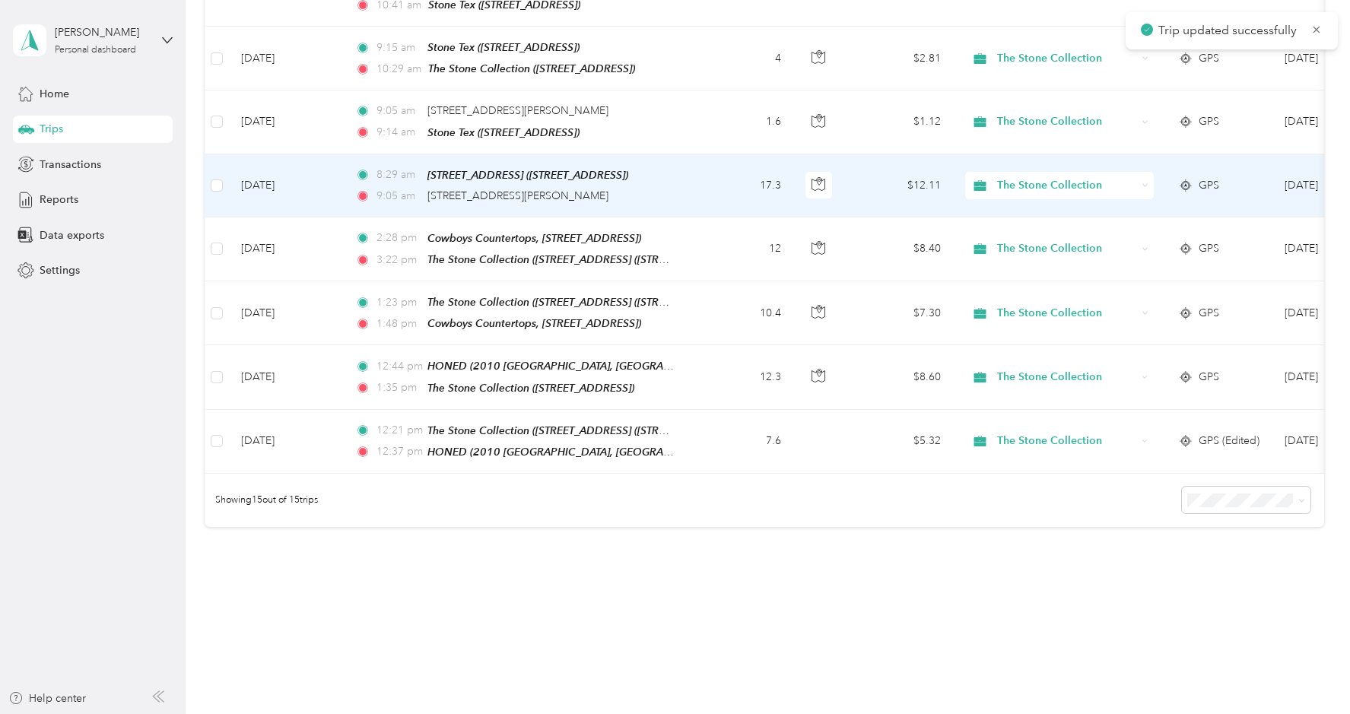
click at [702, 181] on td "17.3" at bounding box center [743, 185] width 100 height 63
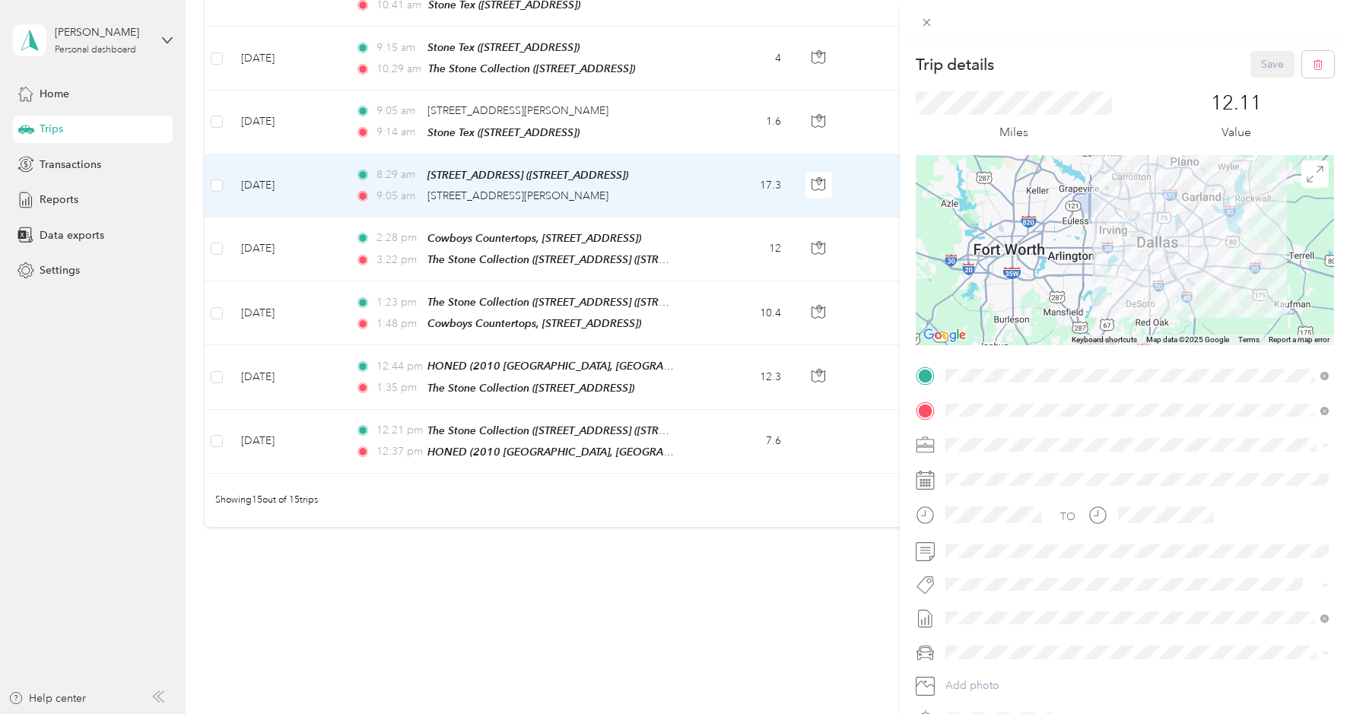
click at [711, 120] on div "Trip details Save This trip cannot be edited because it is either under review,…" at bounding box center [675, 357] width 1350 height 714
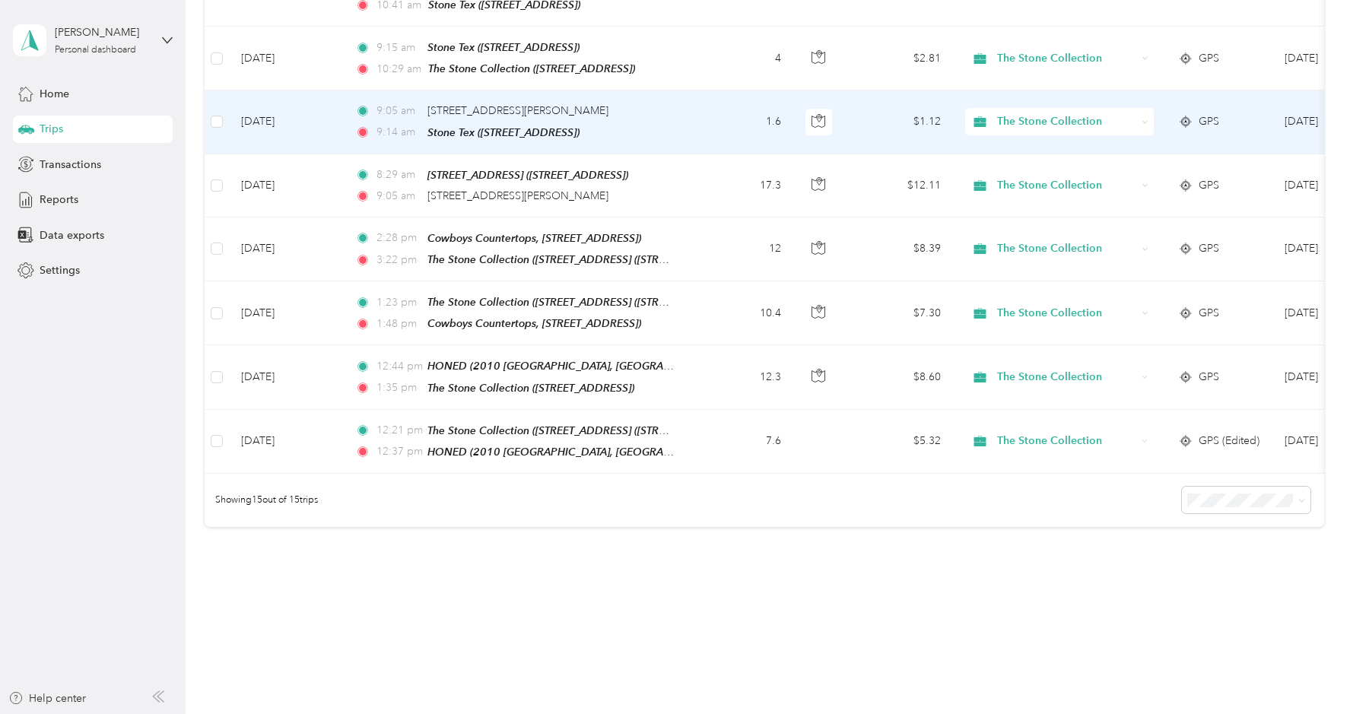
click at [711, 120] on td "1.6" at bounding box center [743, 121] width 100 height 63
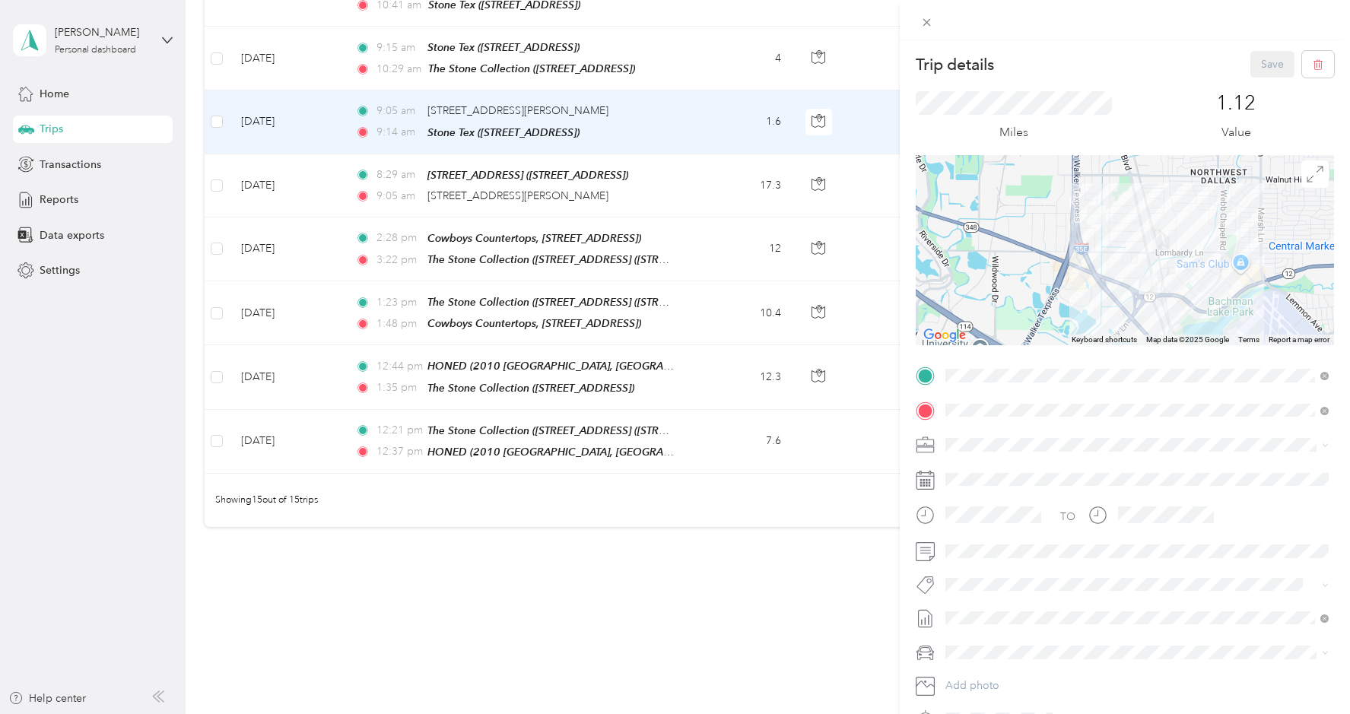
click at [706, 188] on div "Trip details Save This trip cannot be edited because it is either under review,…" at bounding box center [675, 357] width 1350 height 714
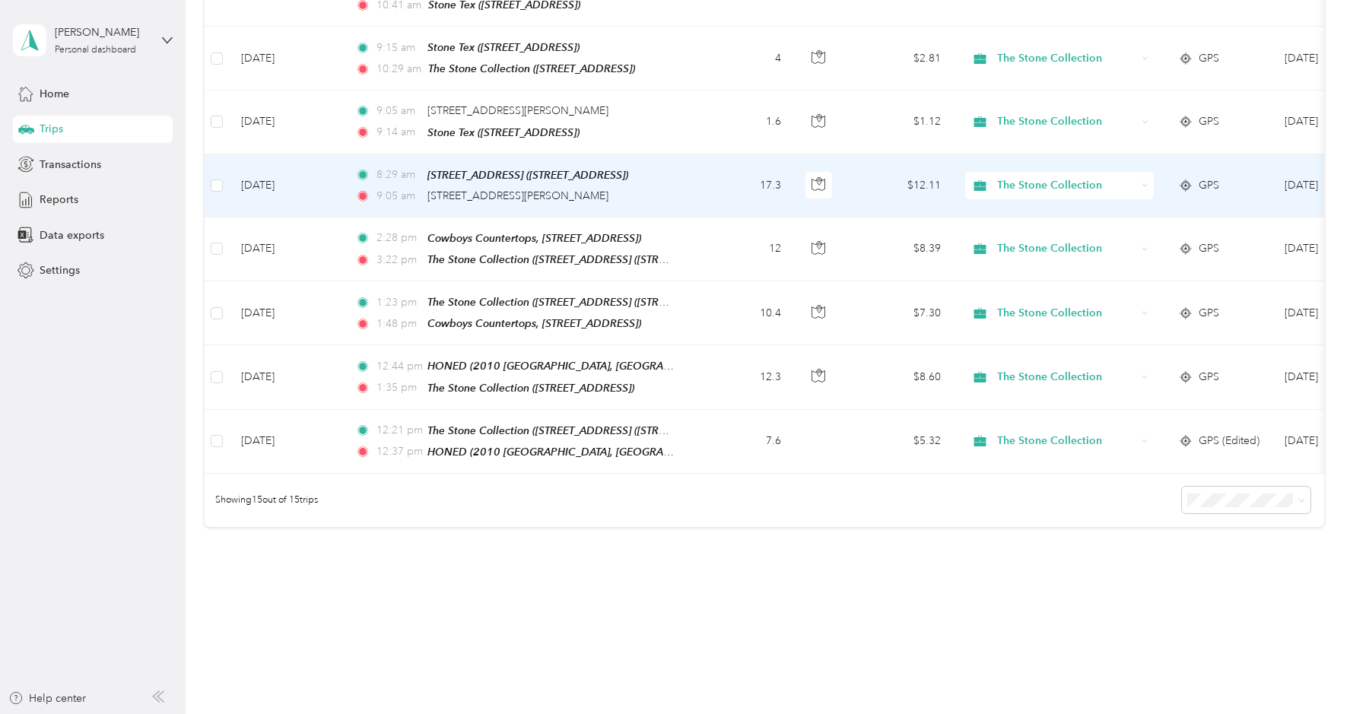
click at [706, 188] on td "17.3" at bounding box center [743, 185] width 100 height 63
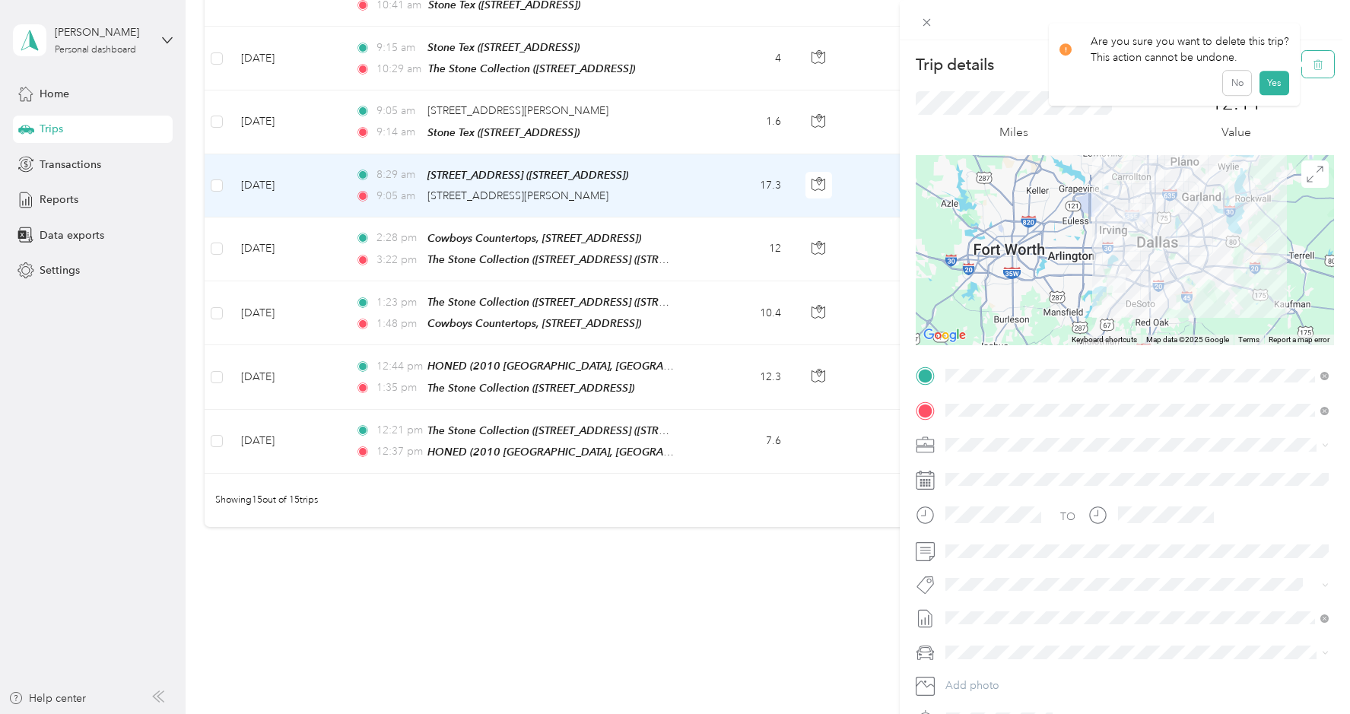
click at [1315, 64] on icon "button" at bounding box center [1317, 64] width 11 height 11
click at [1274, 81] on button "Yes" at bounding box center [1273, 83] width 30 height 24
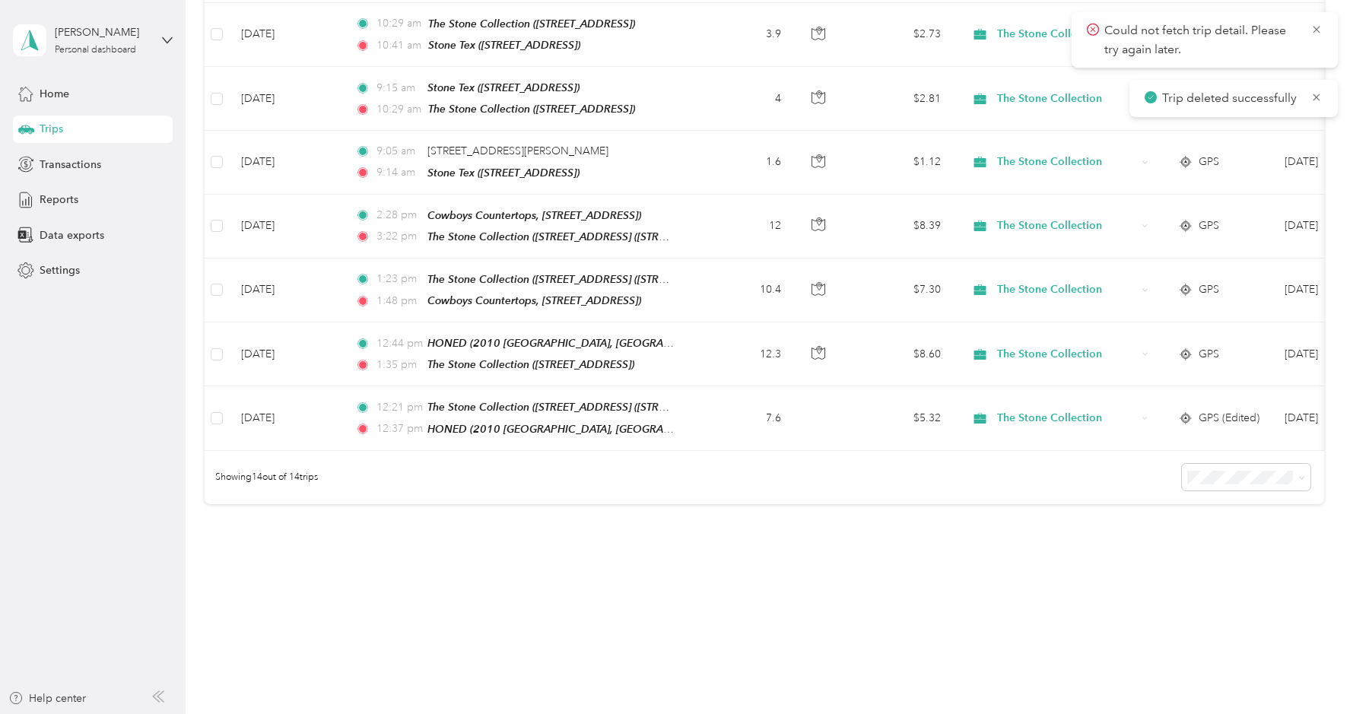
scroll to position [690, 0]
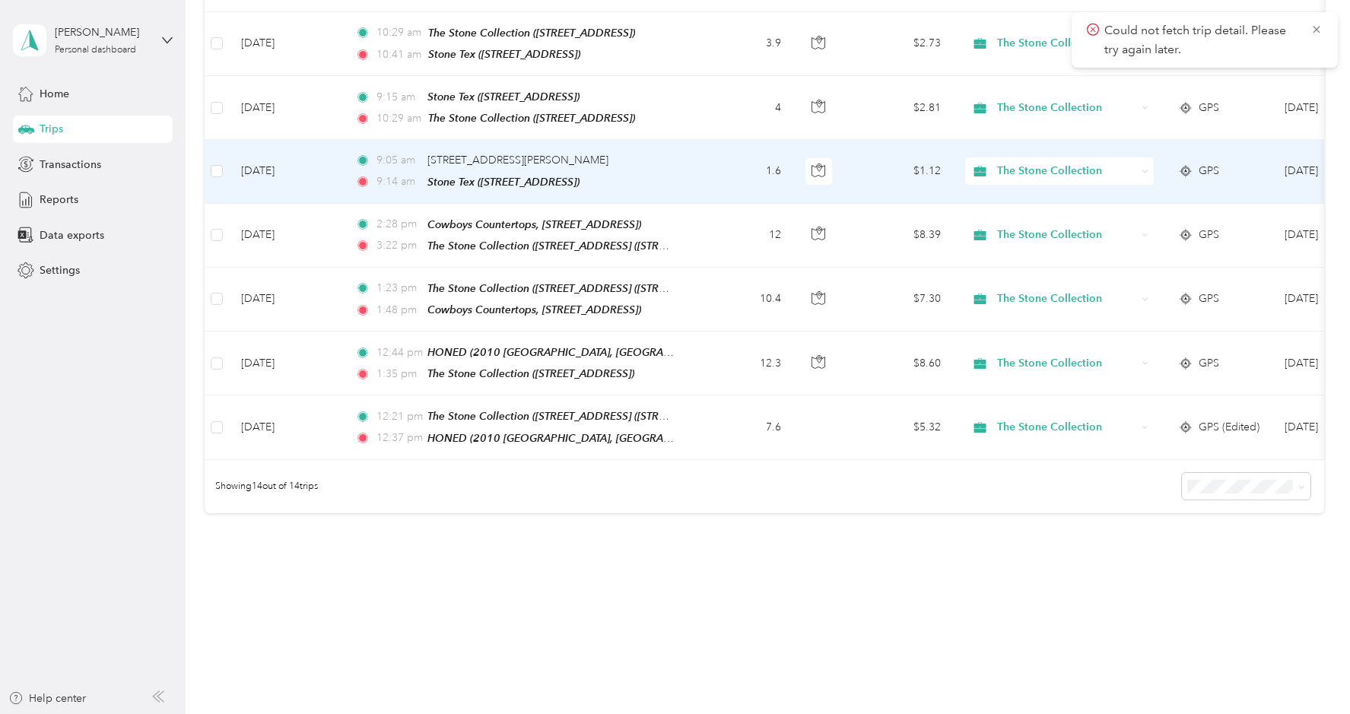
click at [713, 173] on td "1.6" at bounding box center [743, 171] width 100 height 63
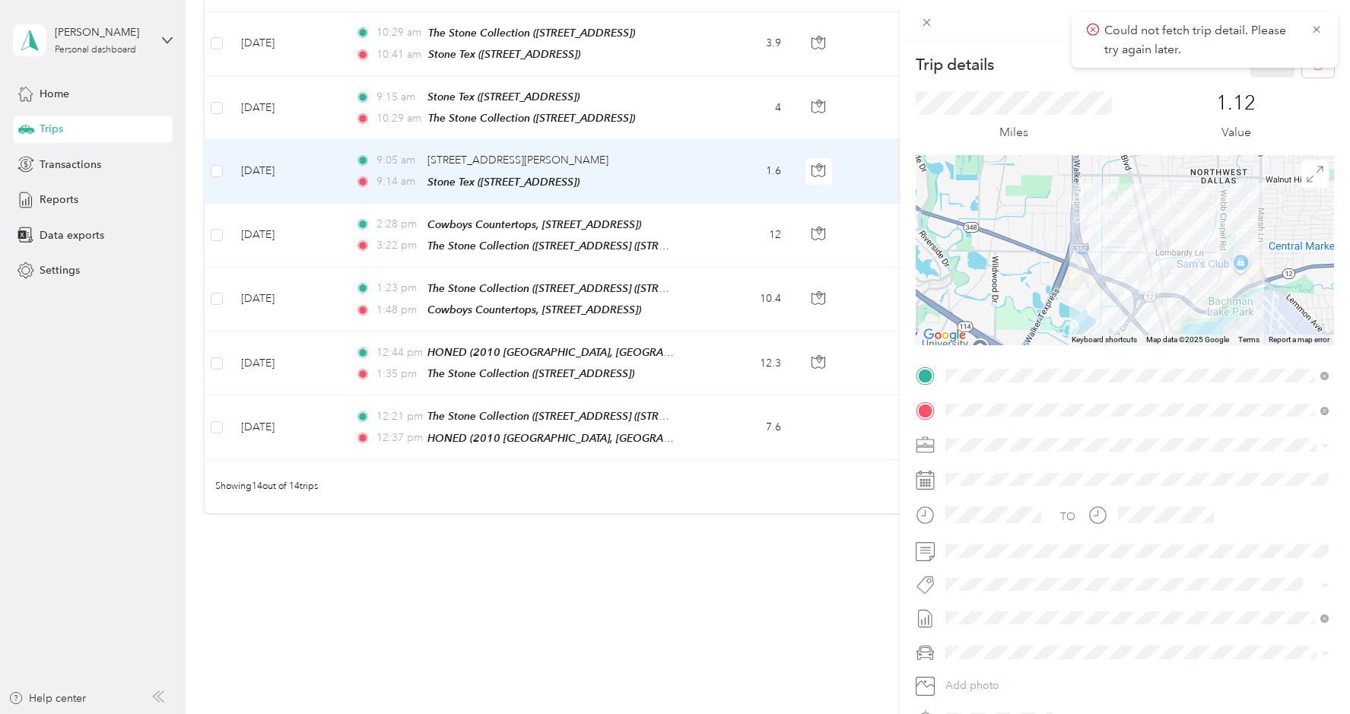
click at [708, 112] on div "Trip details Save This trip cannot be edited because it is either under review,…" at bounding box center [675, 357] width 1350 height 714
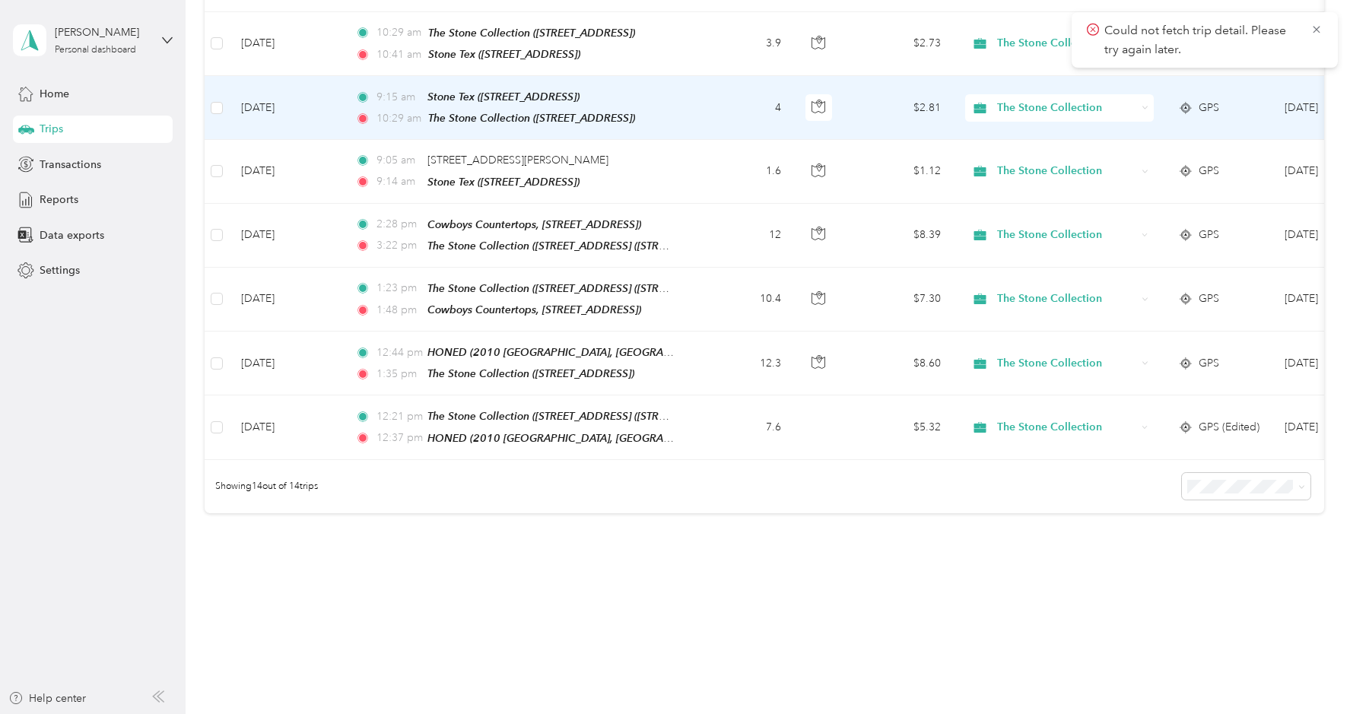
click at [708, 112] on td "4" at bounding box center [743, 108] width 100 height 64
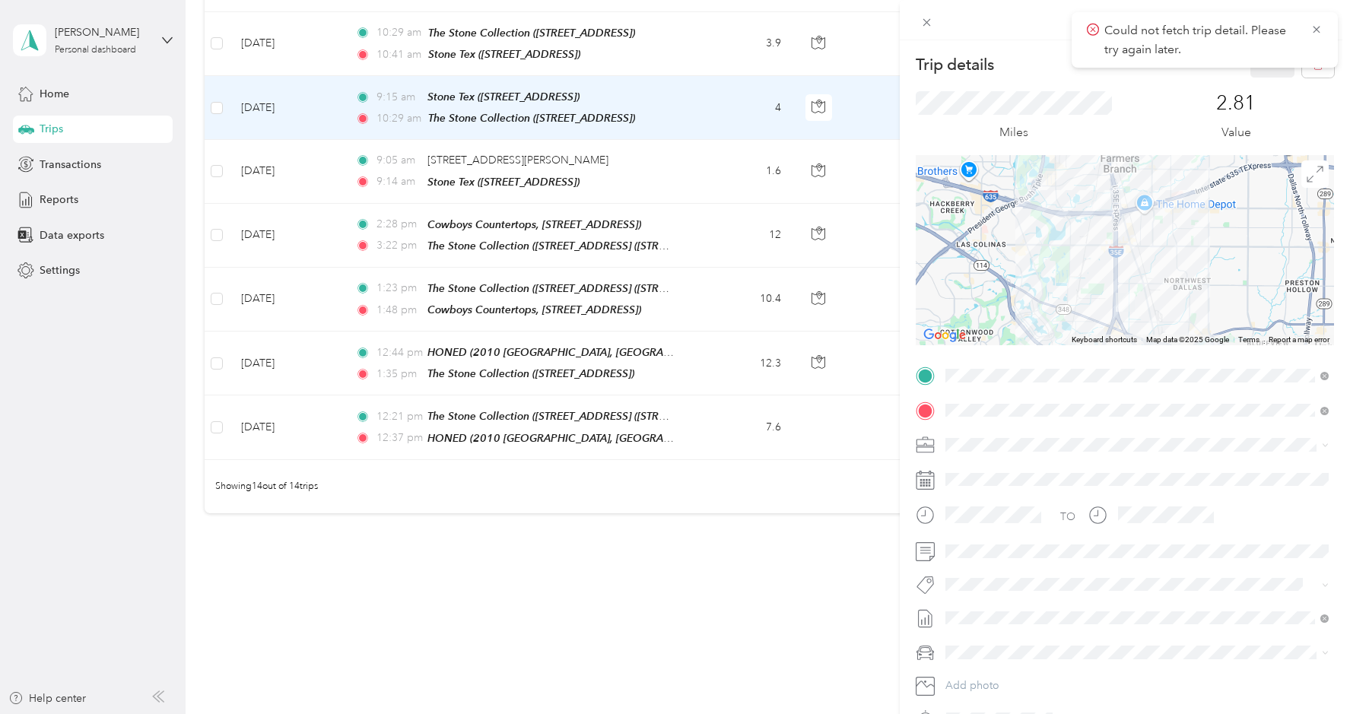
click at [708, 112] on div "Trip details Save This trip cannot be edited because it is either under review,…" at bounding box center [675, 357] width 1350 height 714
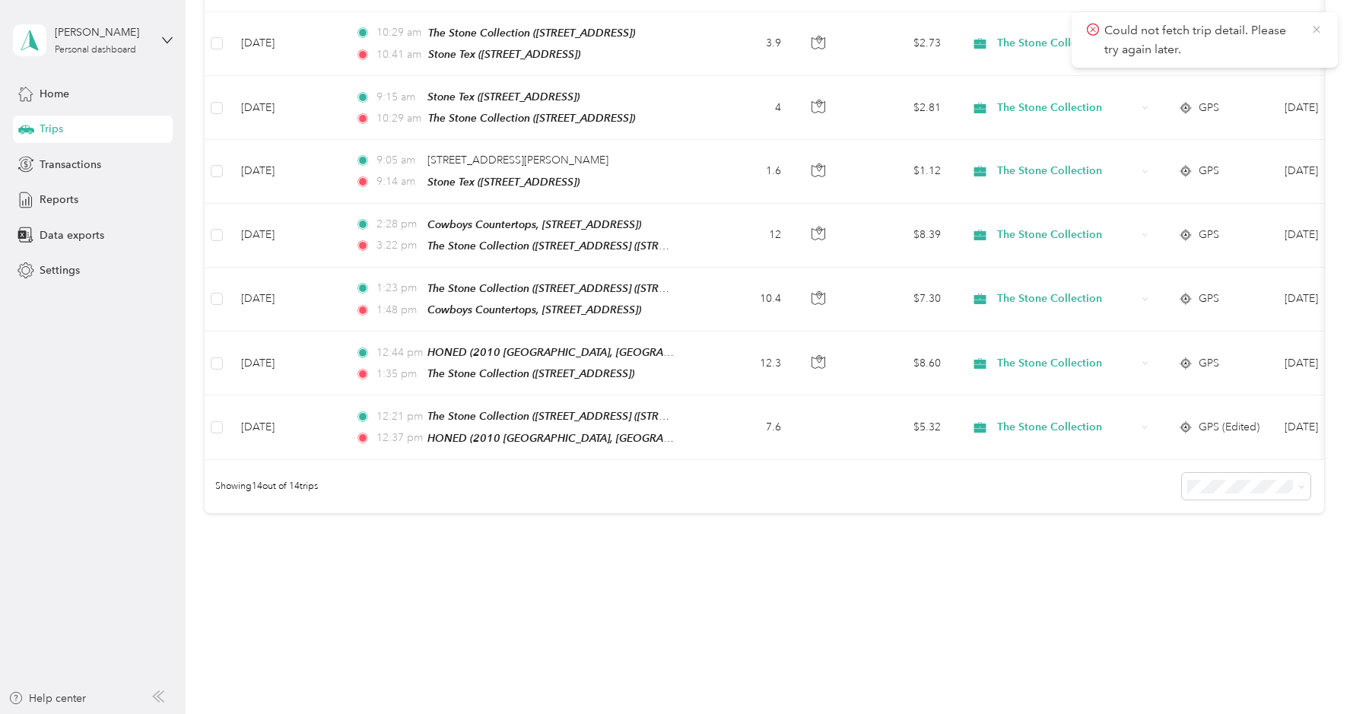
click at [1317, 24] on icon at bounding box center [1316, 30] width 12 height 14
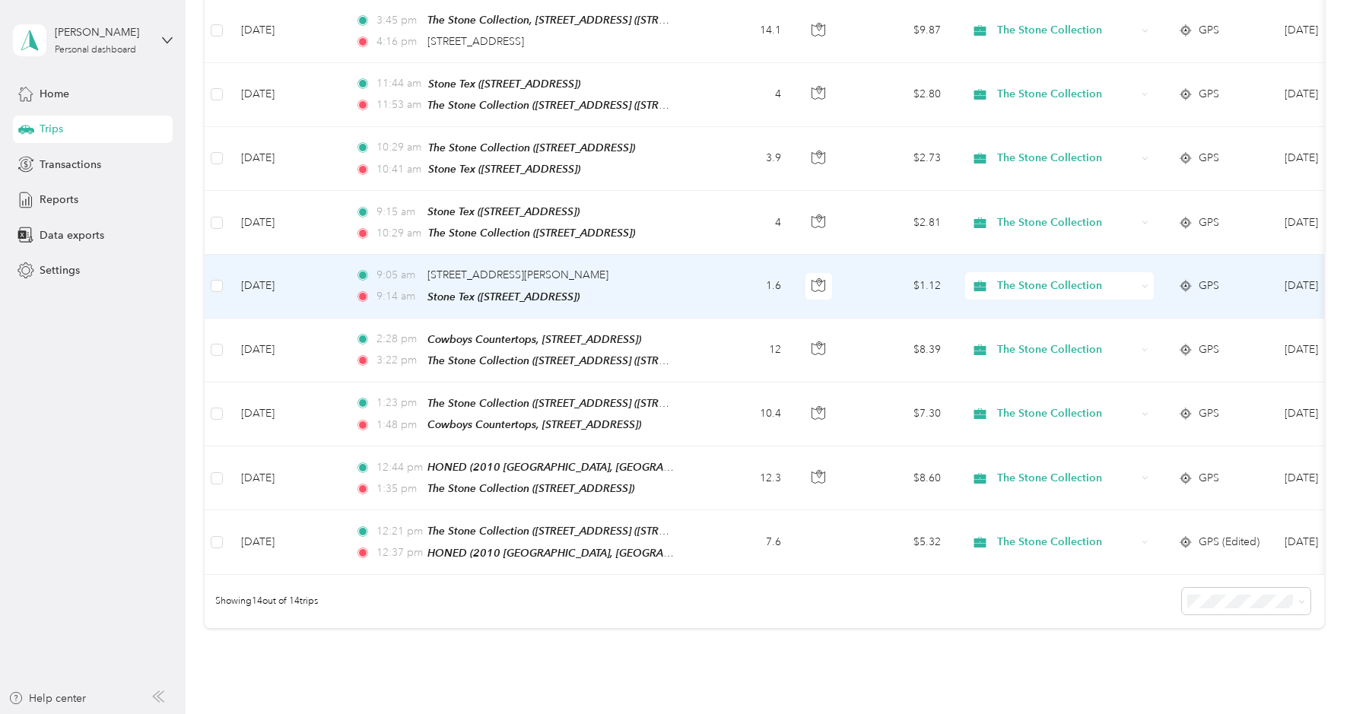
scroll to position [573, 0]
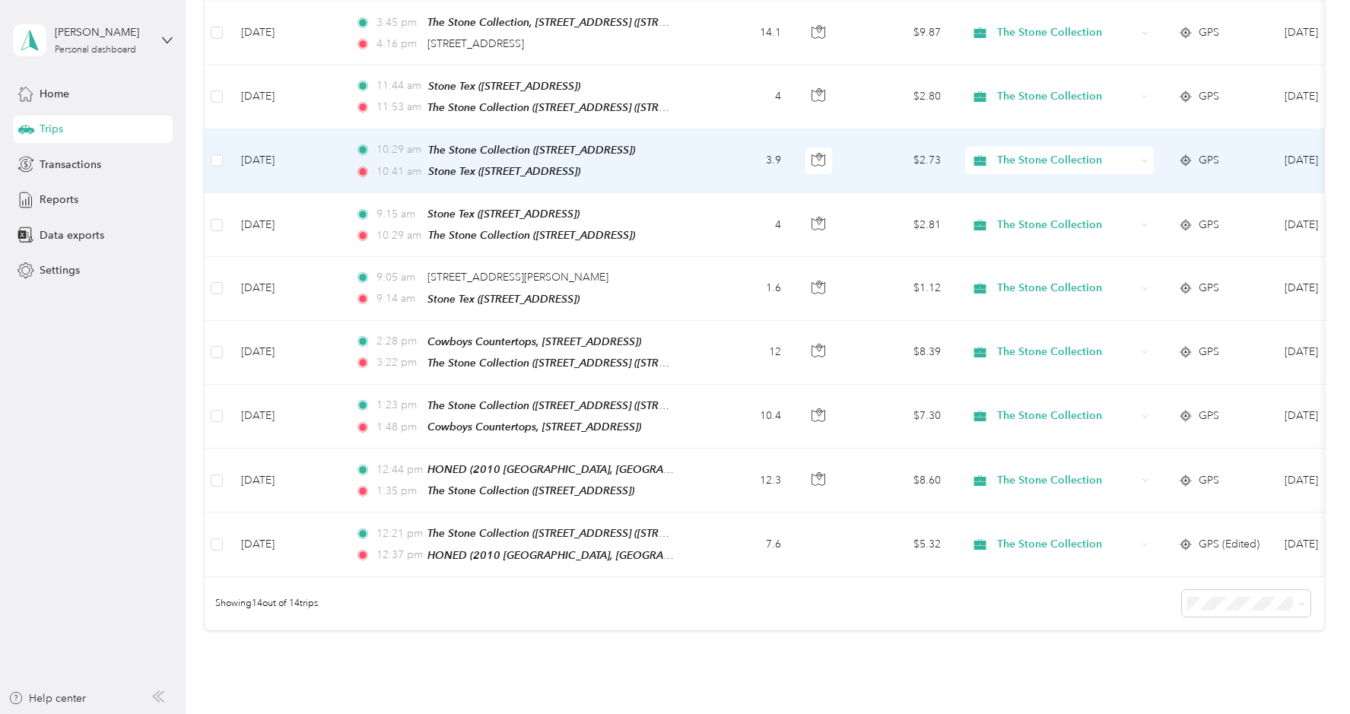
click at [709, 159] on td "3.9" at bounding box center [743, 161] width 100 height 64
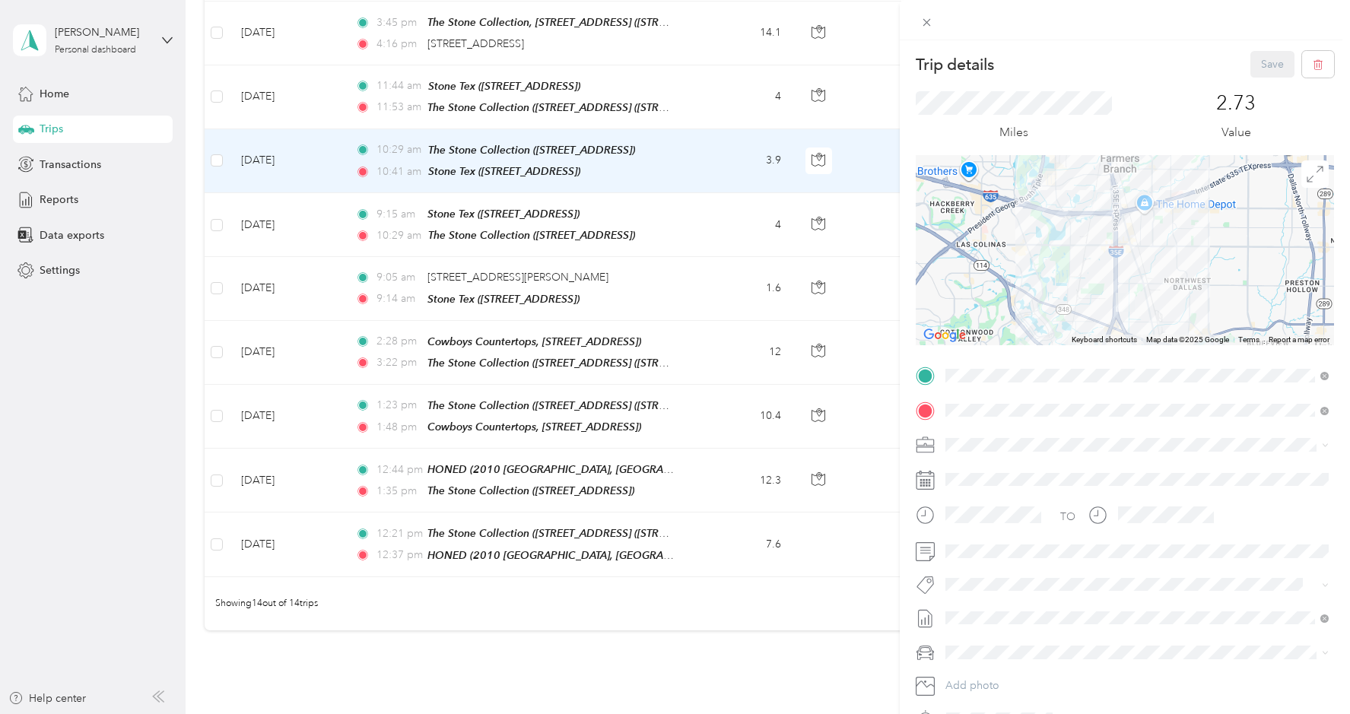
click at [706, 91] on div "Trip details Save This trip cannot be edited because it is either under review,…" at bounding box center [675, 357] width 1350 height 714
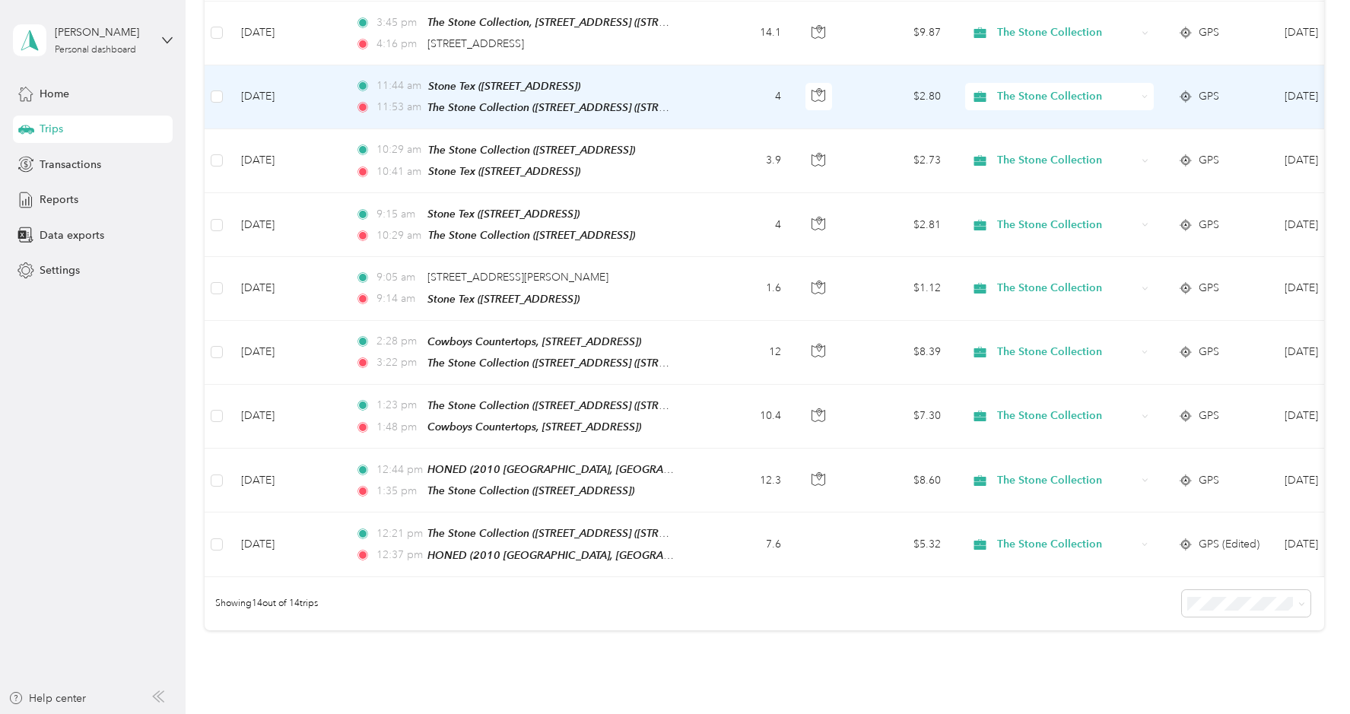
click at [706, 91] on td "4" at bounding box center [743, 97] width 100 height 64
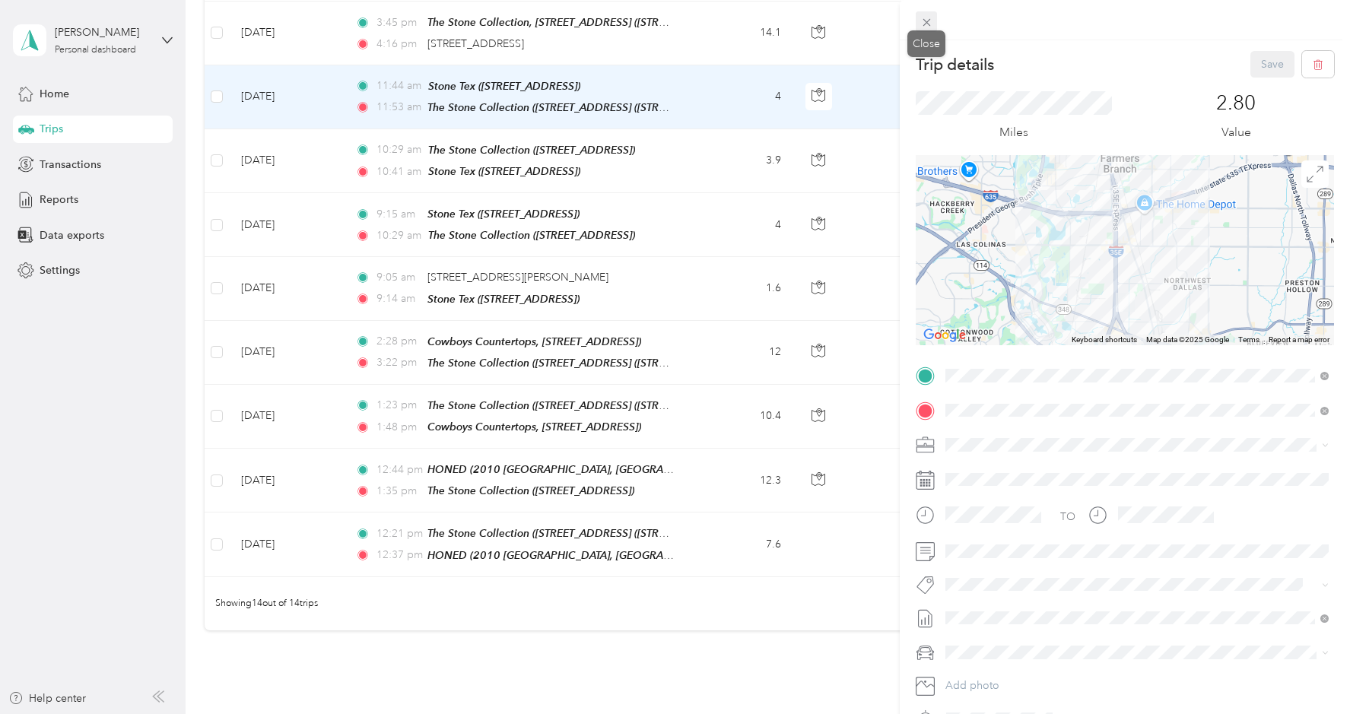
click at [926, 20] on icon at bounding box center [926, 22] width 13 height 13
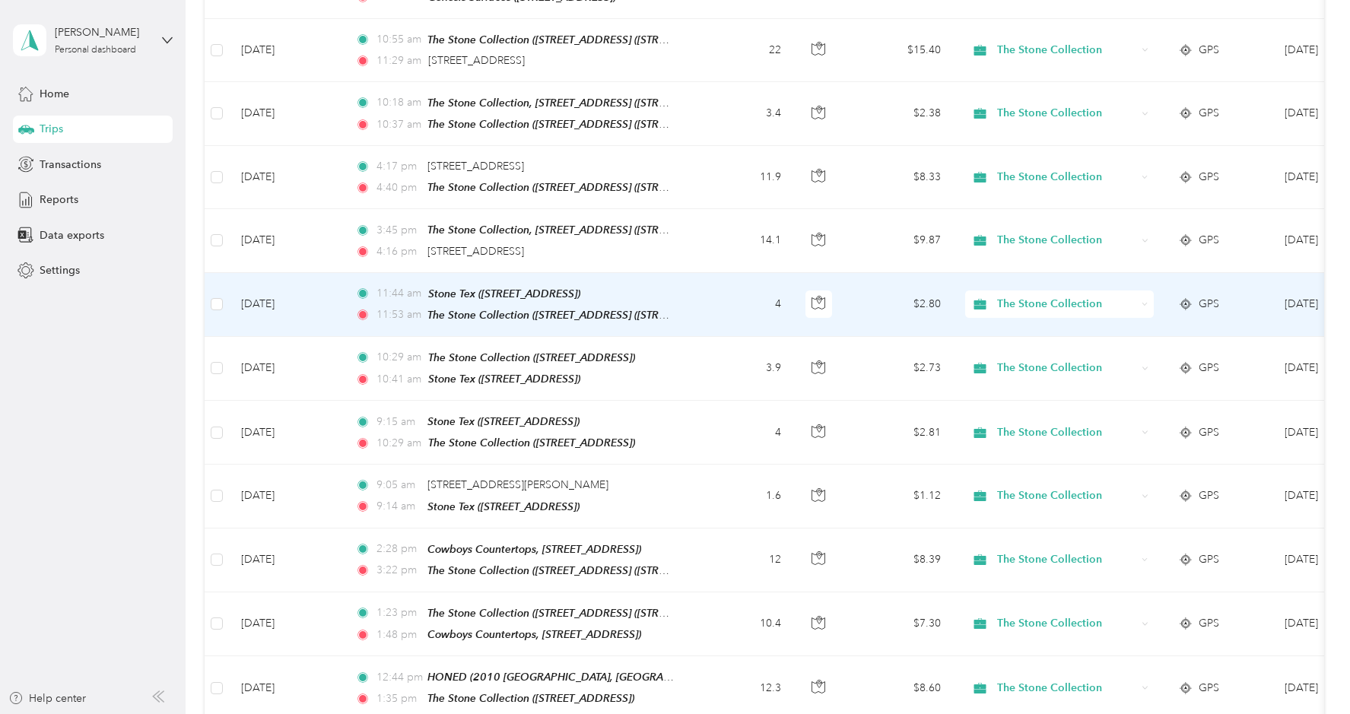
scroll to position [362, 0]
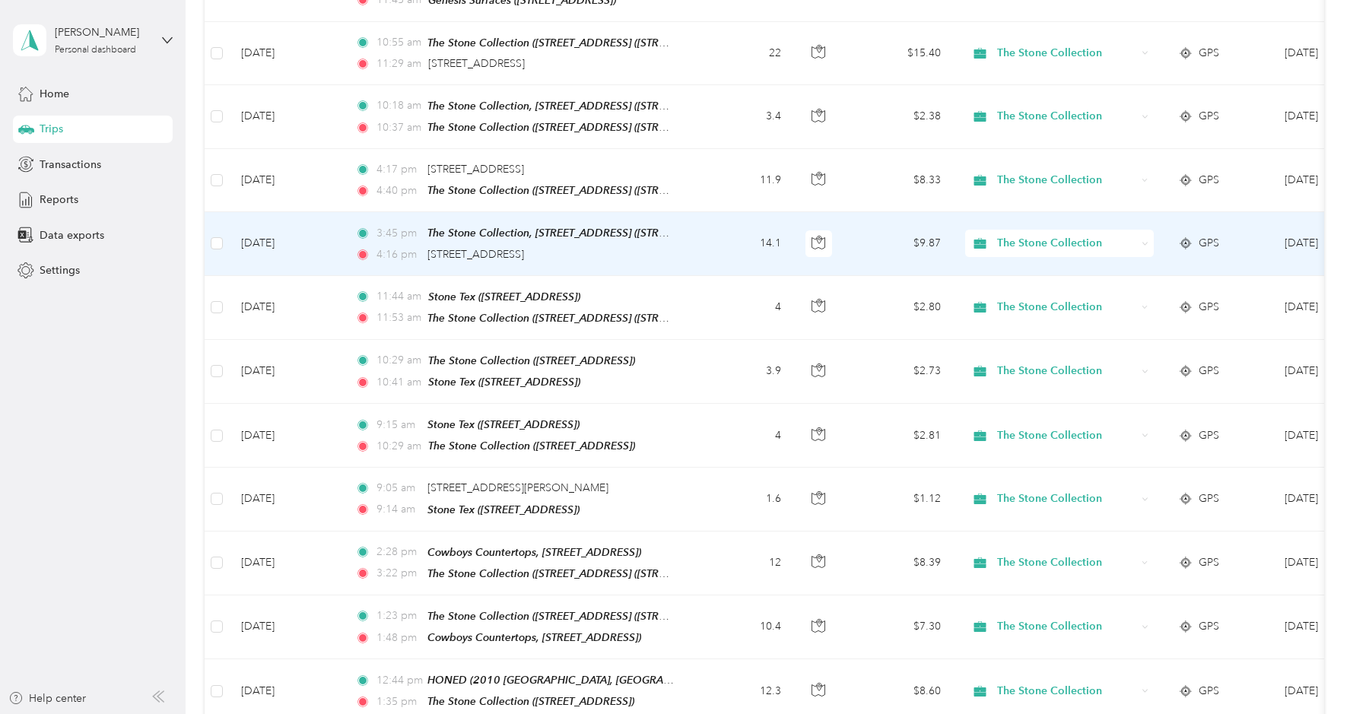
click at [684, 252] on td "3:45 pm The Stone Collection, [STREET_ADDRESS] ([STREET_ADDRESS]) 4:16 pm [STRE…" at bounding box center [518, 243] width 350 height 63
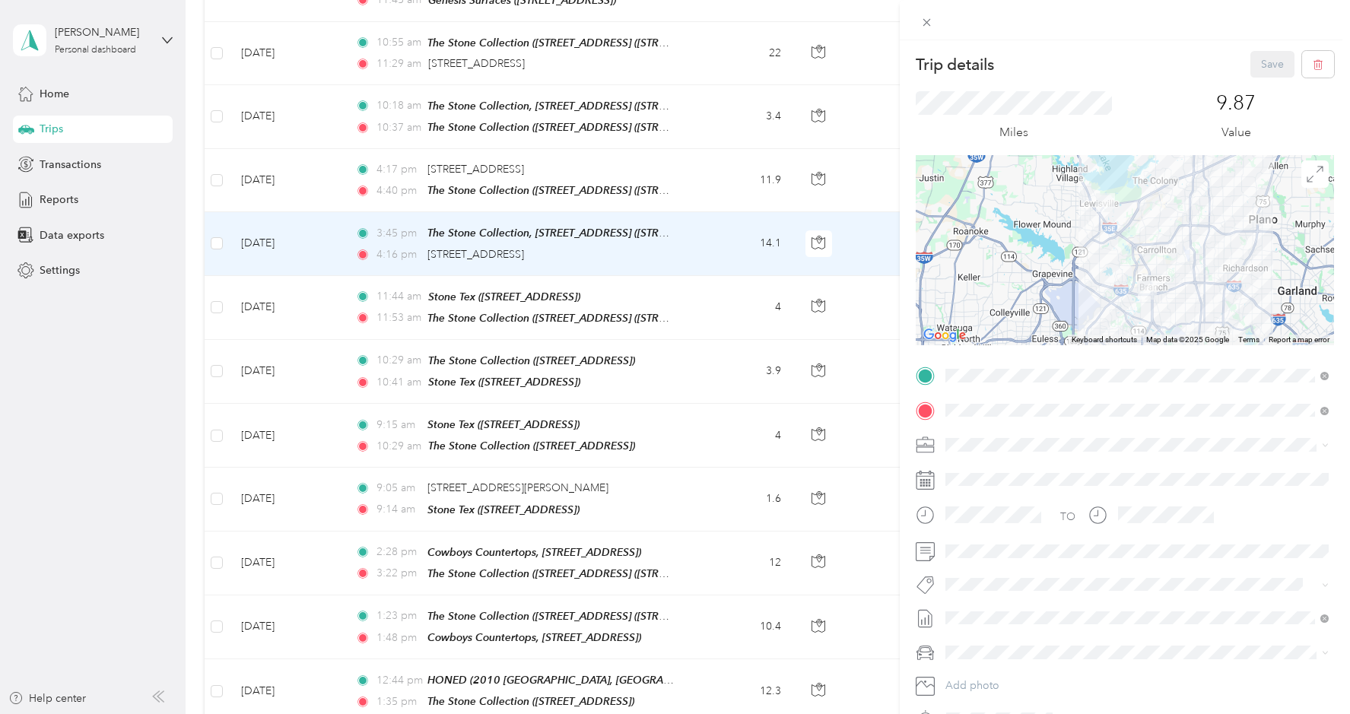
click at [696, 188] on div "Trip details Save This trip cannot be edited because it is either under review,…" at bounding box center [675, 357] width 1350 height 714
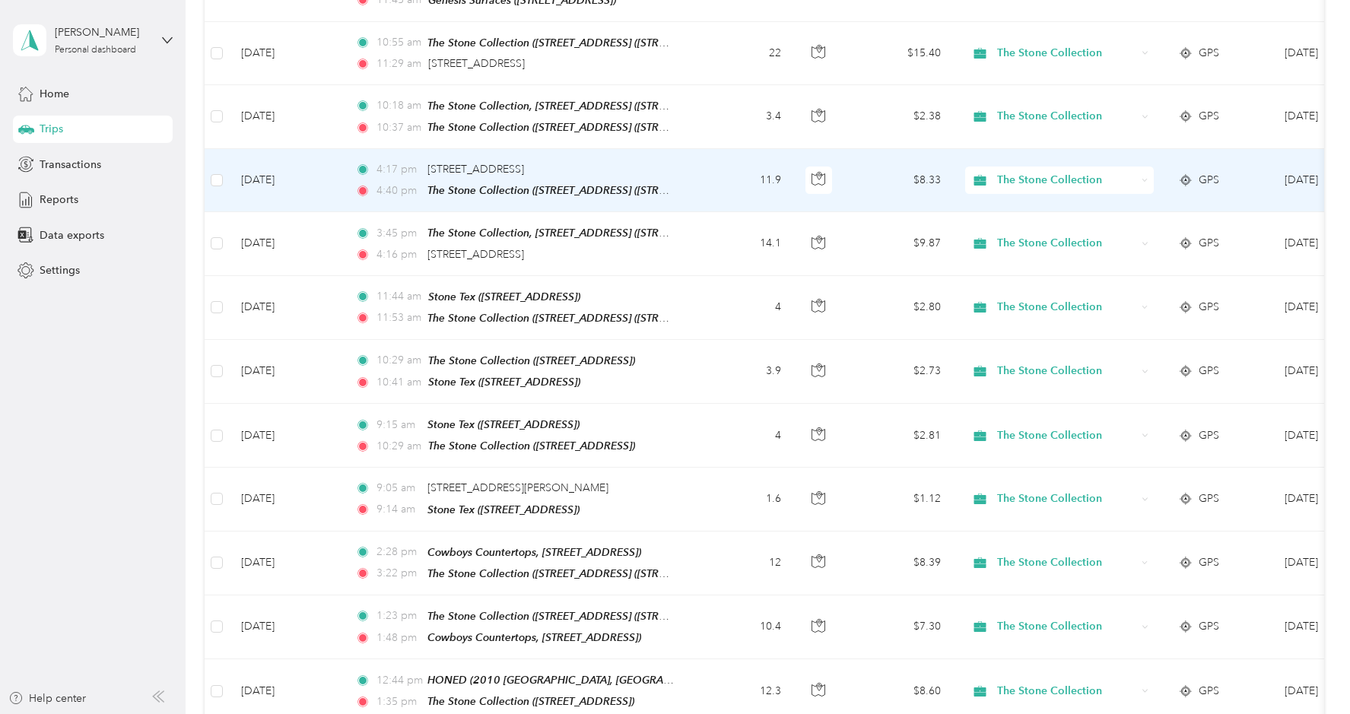
click at [696, 188] on td "11.9" at bounding box center [743, 180] width 100 height 63
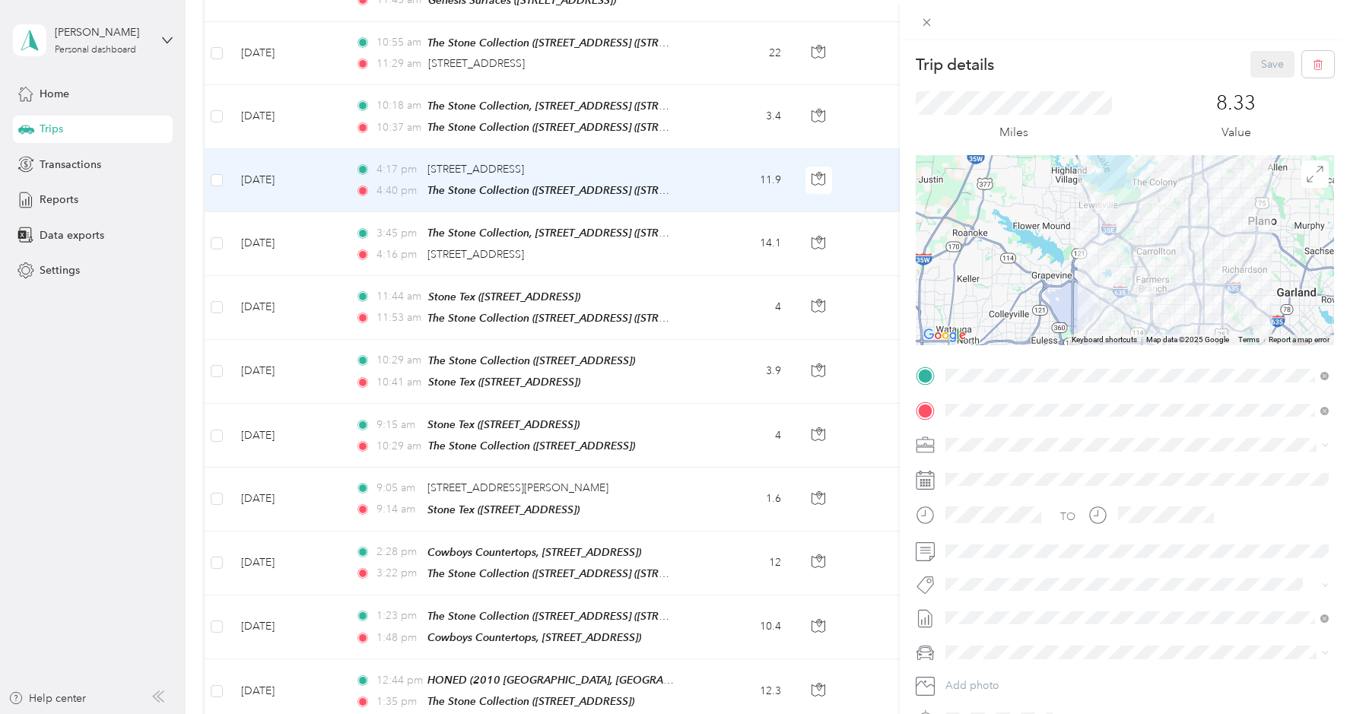
click at [697, 112] on div "Trip details Save This trip cannot be edited because it is either under review,…" at bounding box center [675, 357] width 1350 height 714
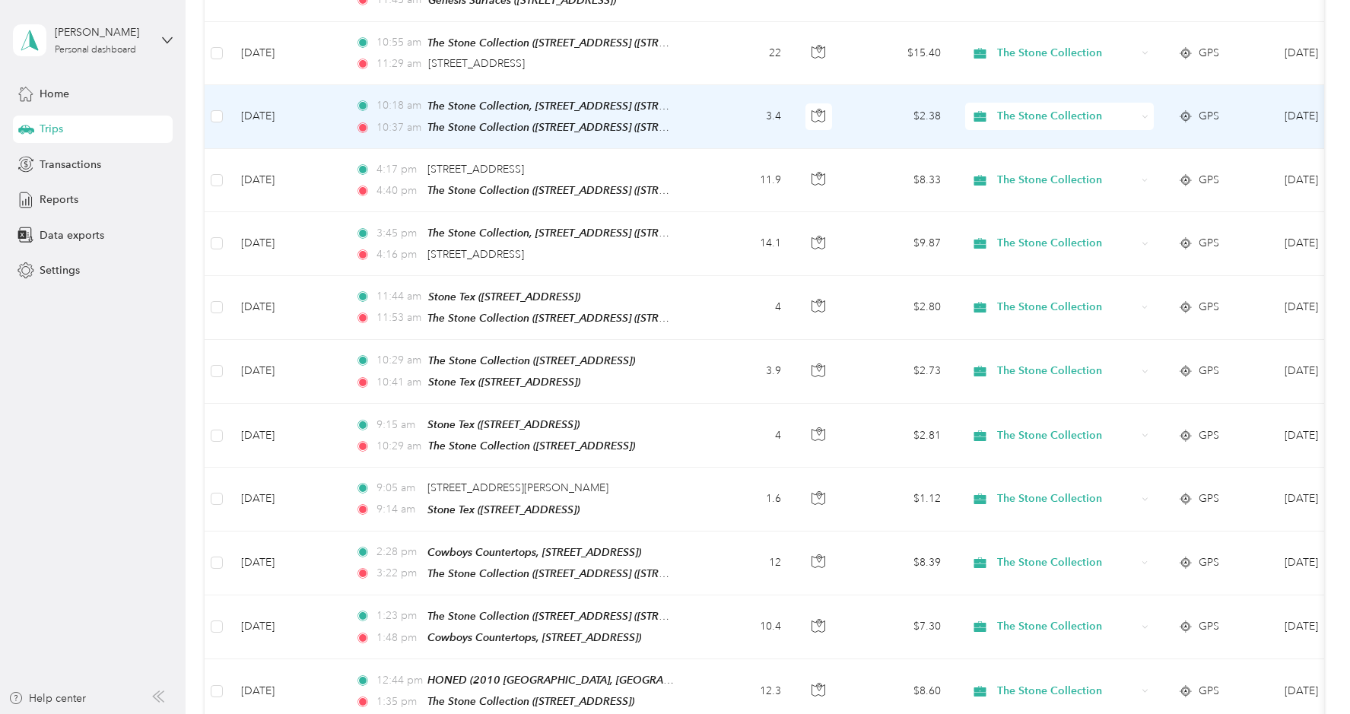
click at [697, 112] on td "3.4" at bounding box center [743, 117] width 100 height 64
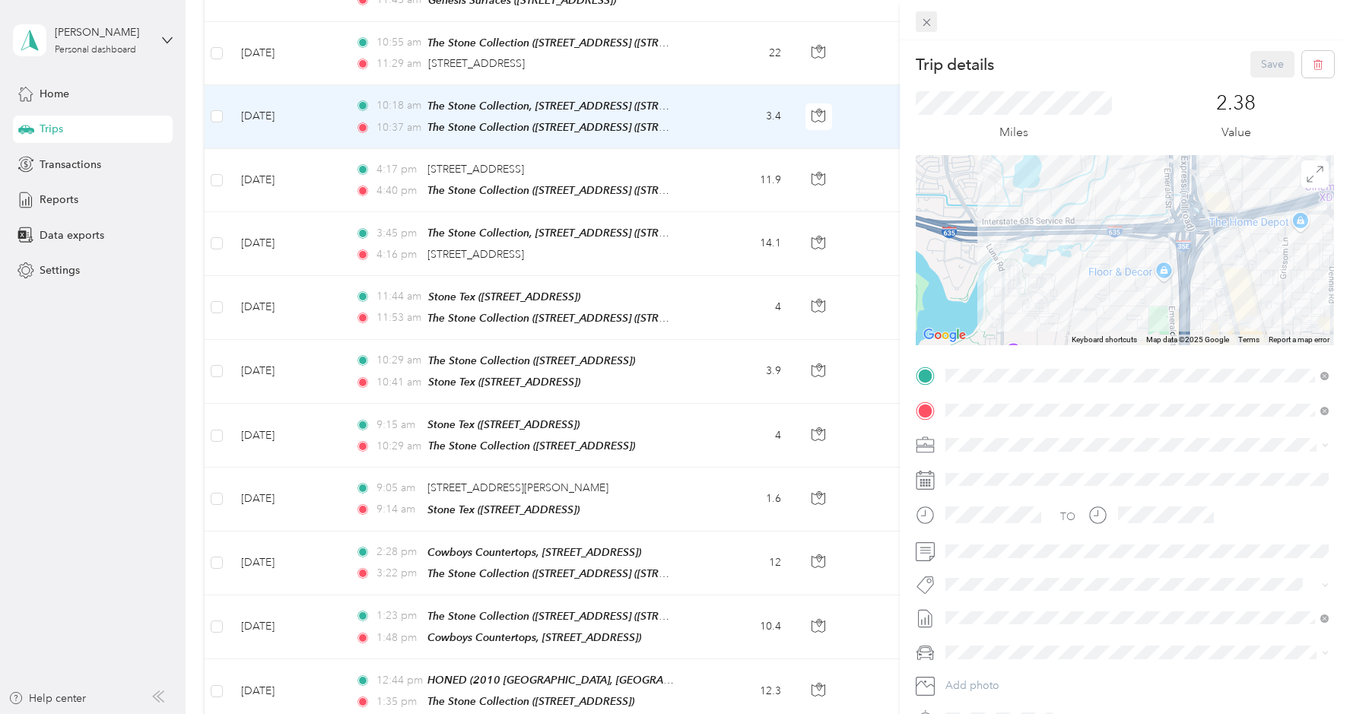
click at [926, 22] on icon at bounding box center [926, 23] width 8 height 8
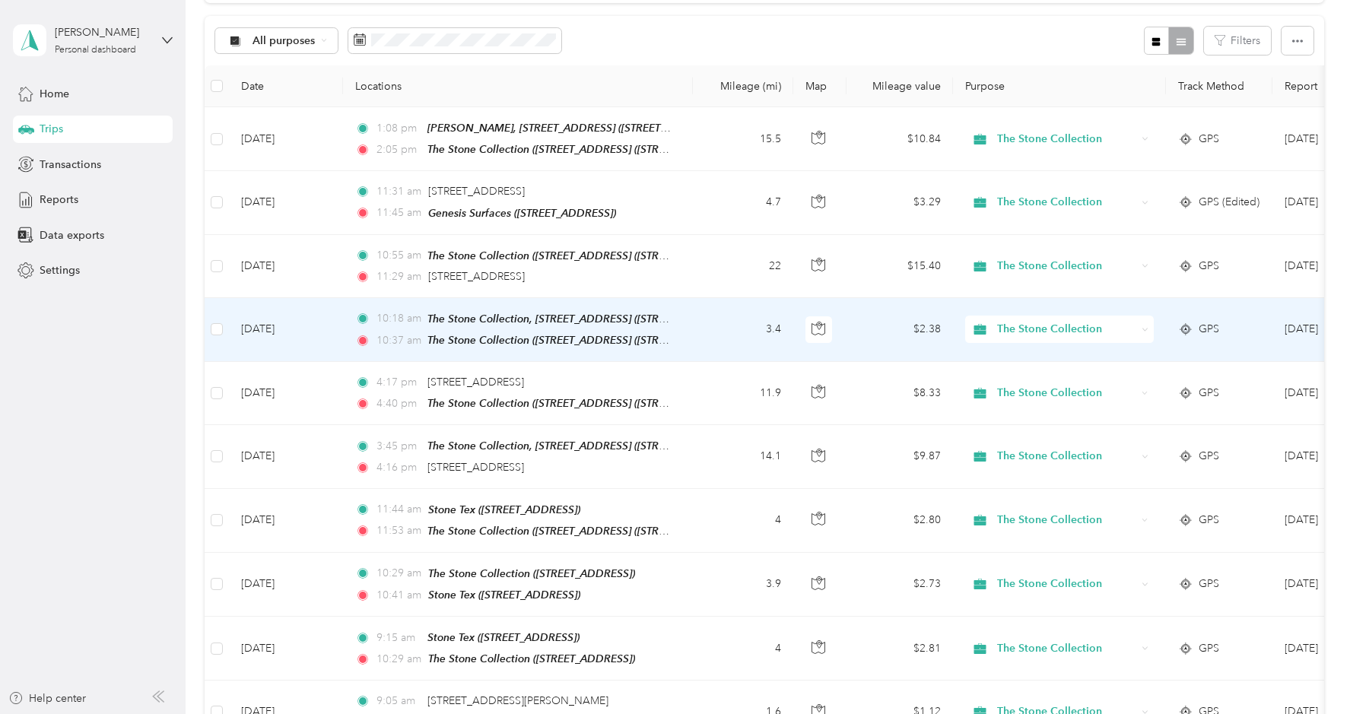
scroll to position [147, 0]
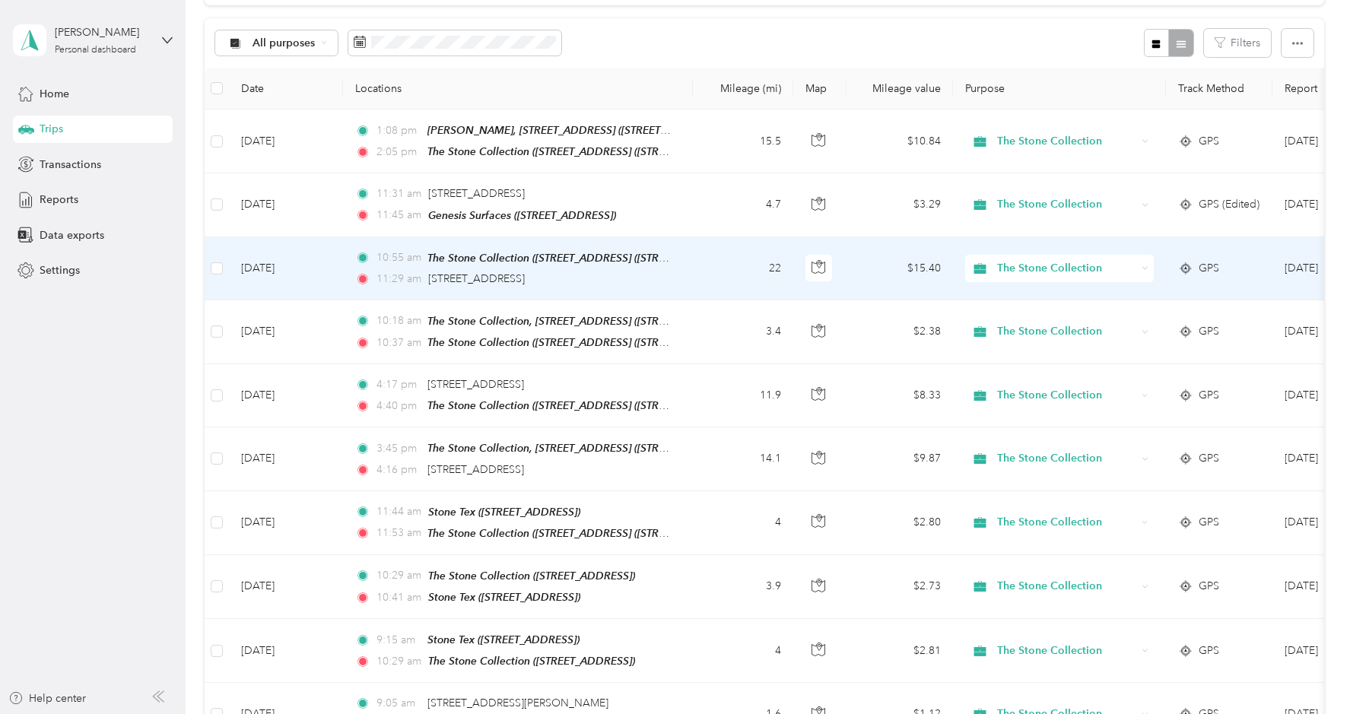
click at [704, 265] on td "22" at bounding box center [743, 268] width 100 height 63
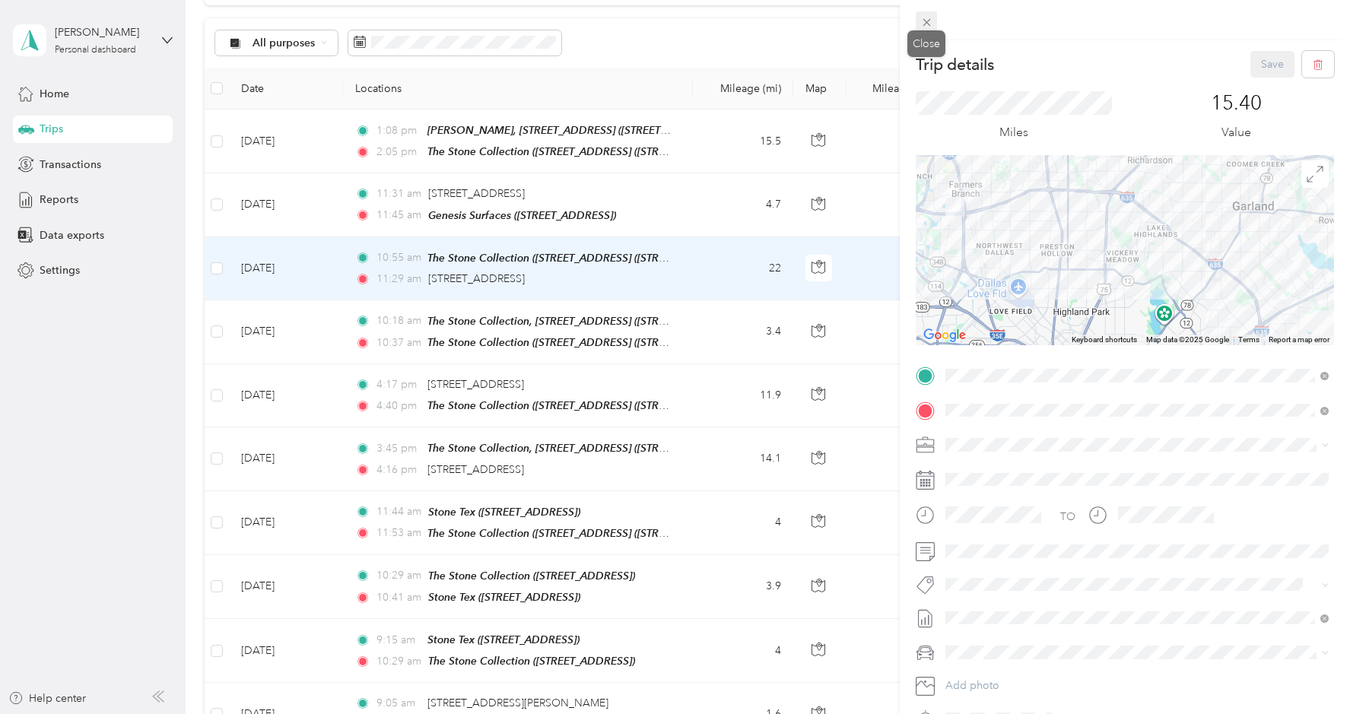
click at [926, 20] on icon at bounding box center [926, 22] width 13 height 13
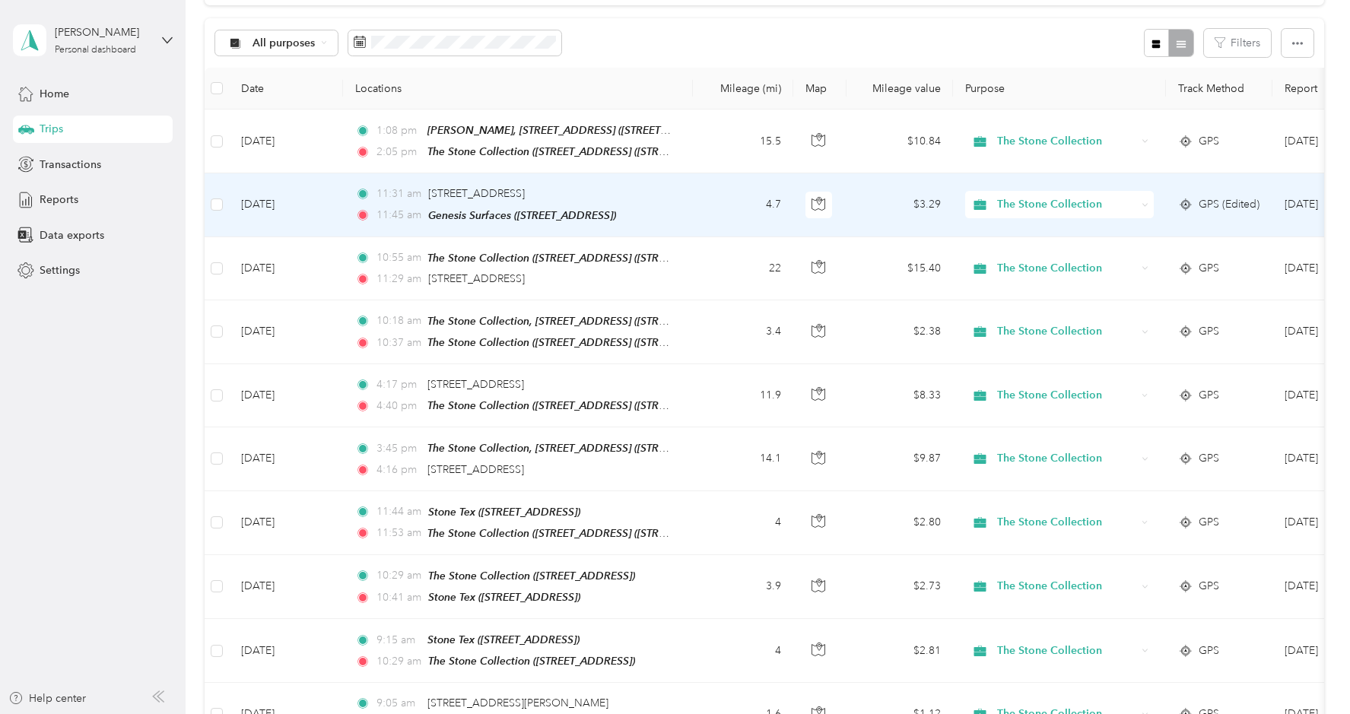
click at [712, 205] on td "4.7" at bounding box center [743, 204] width 100 height 63
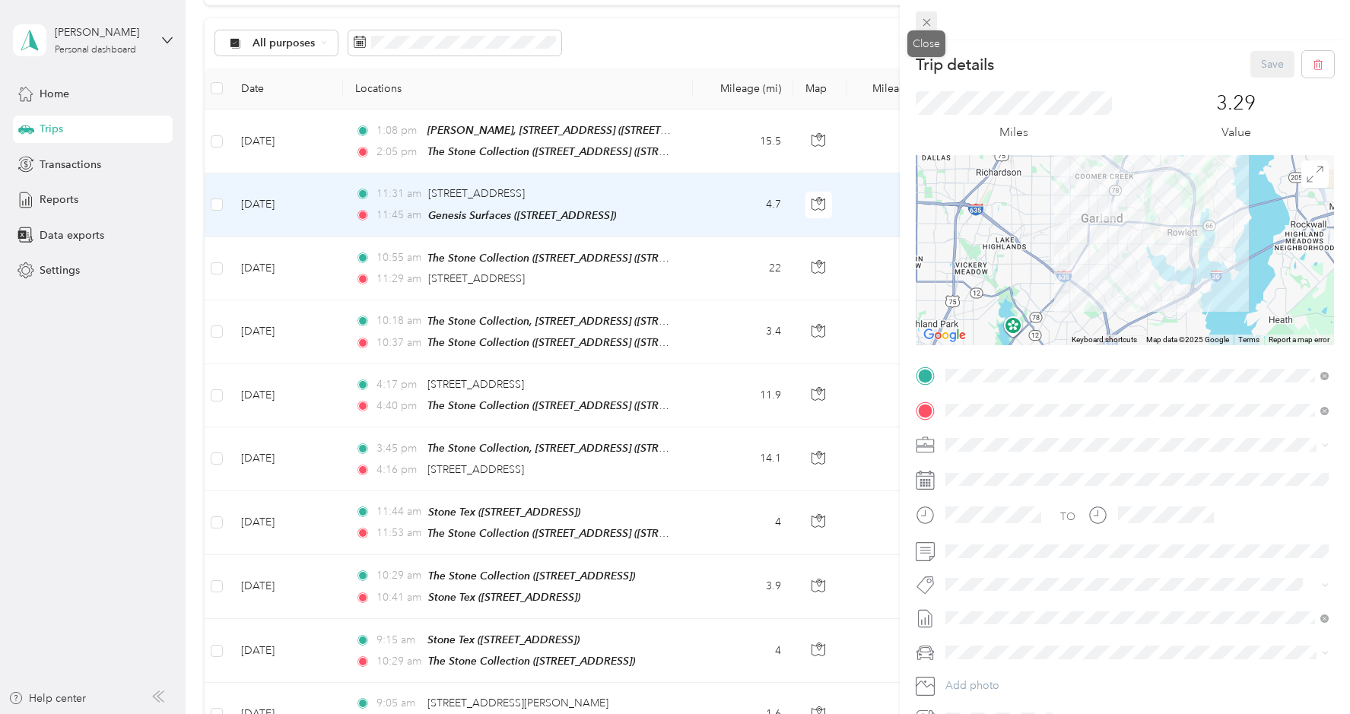
click at [924, 22] on icon at bounding box center [926, 22] width 13 height 13
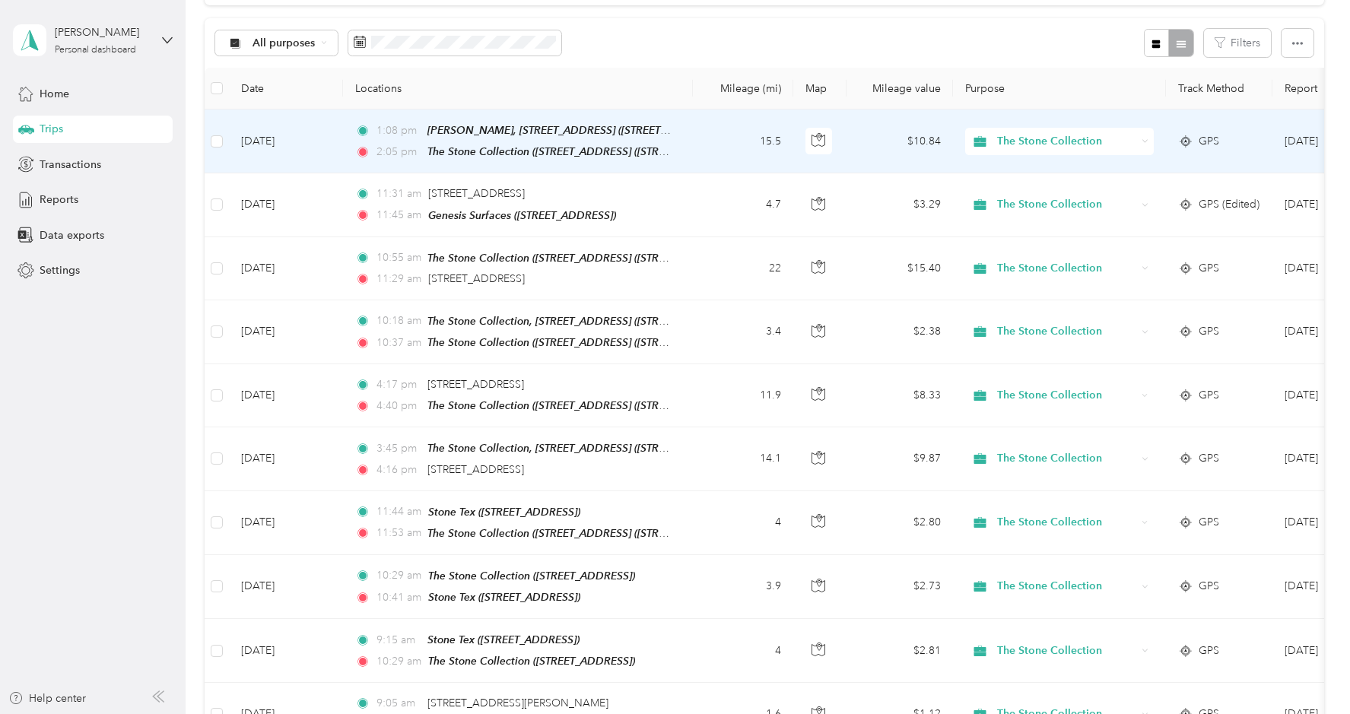
click at [728, 147] on td "15.5" at bounding box center [743, 141] width 100 height 64
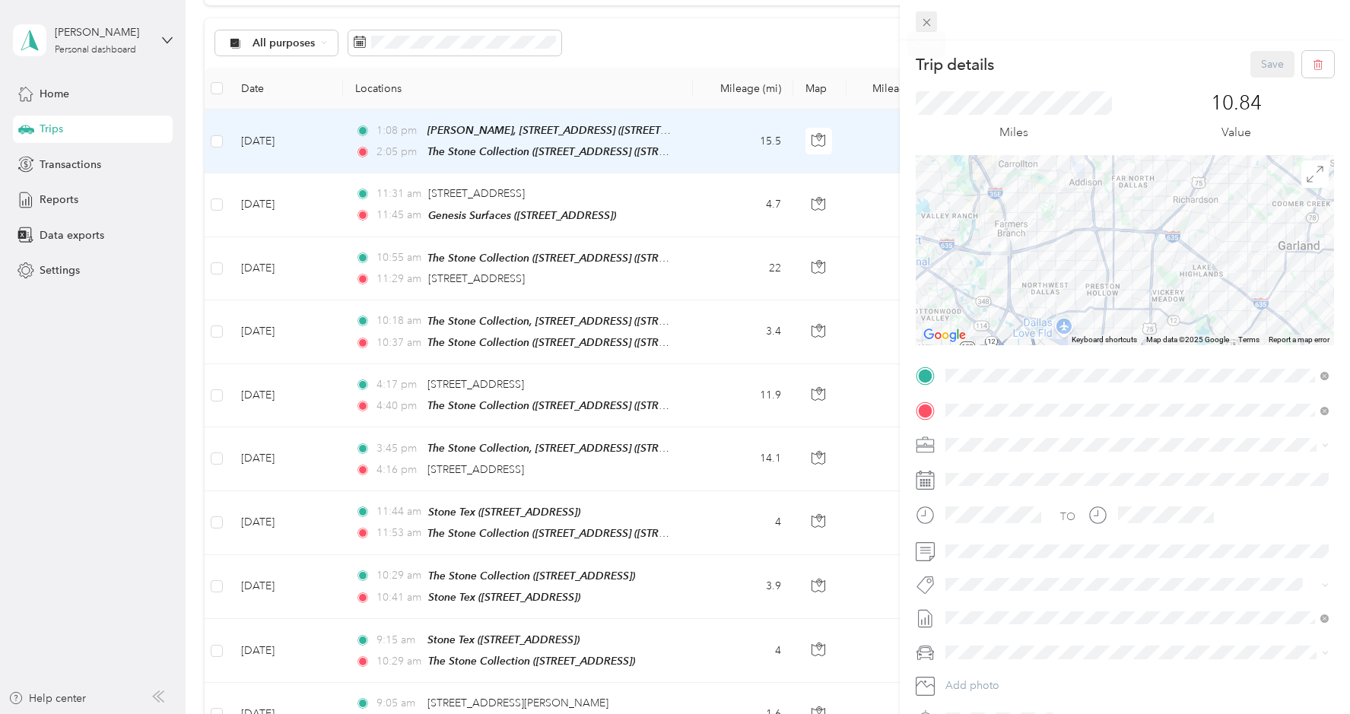
click at [925, 30] on span at bounding box center [925, 21] width 21 height 21
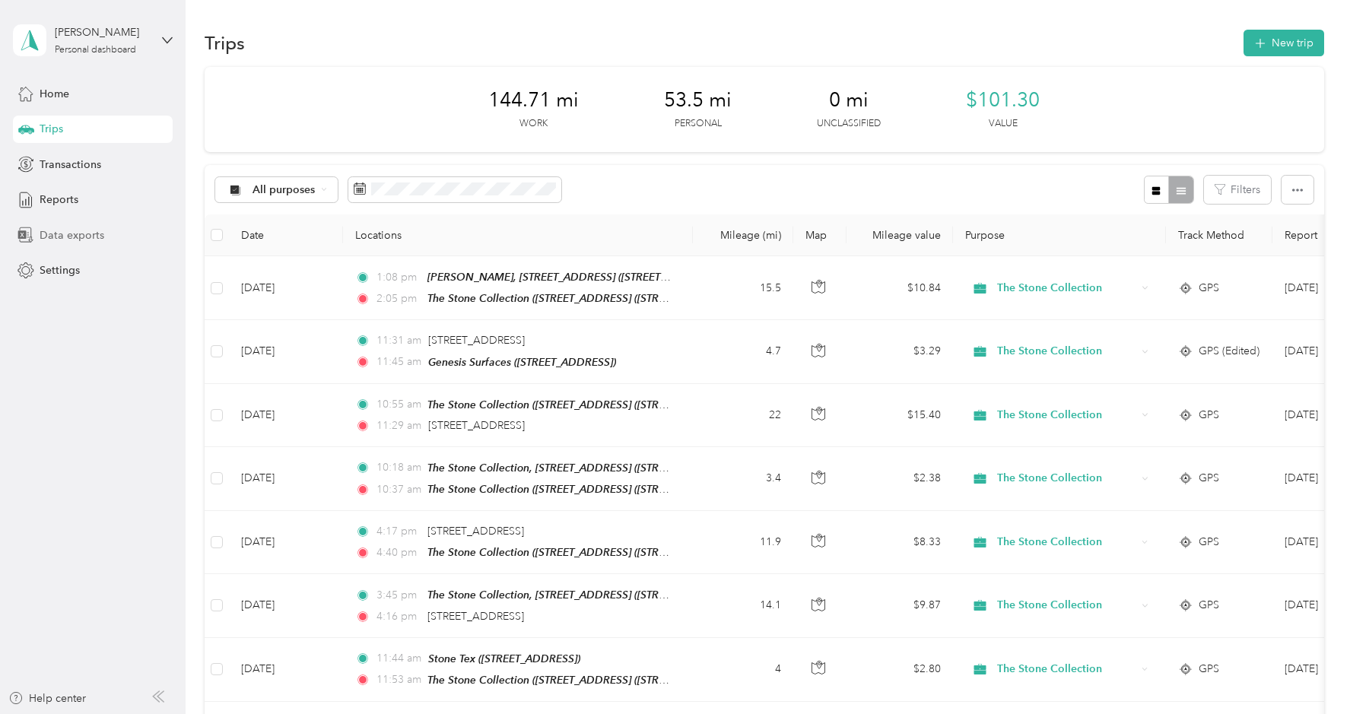
click at [88, 233] on span "Data exports" at bounding box center [72, 235] width 65 height 16
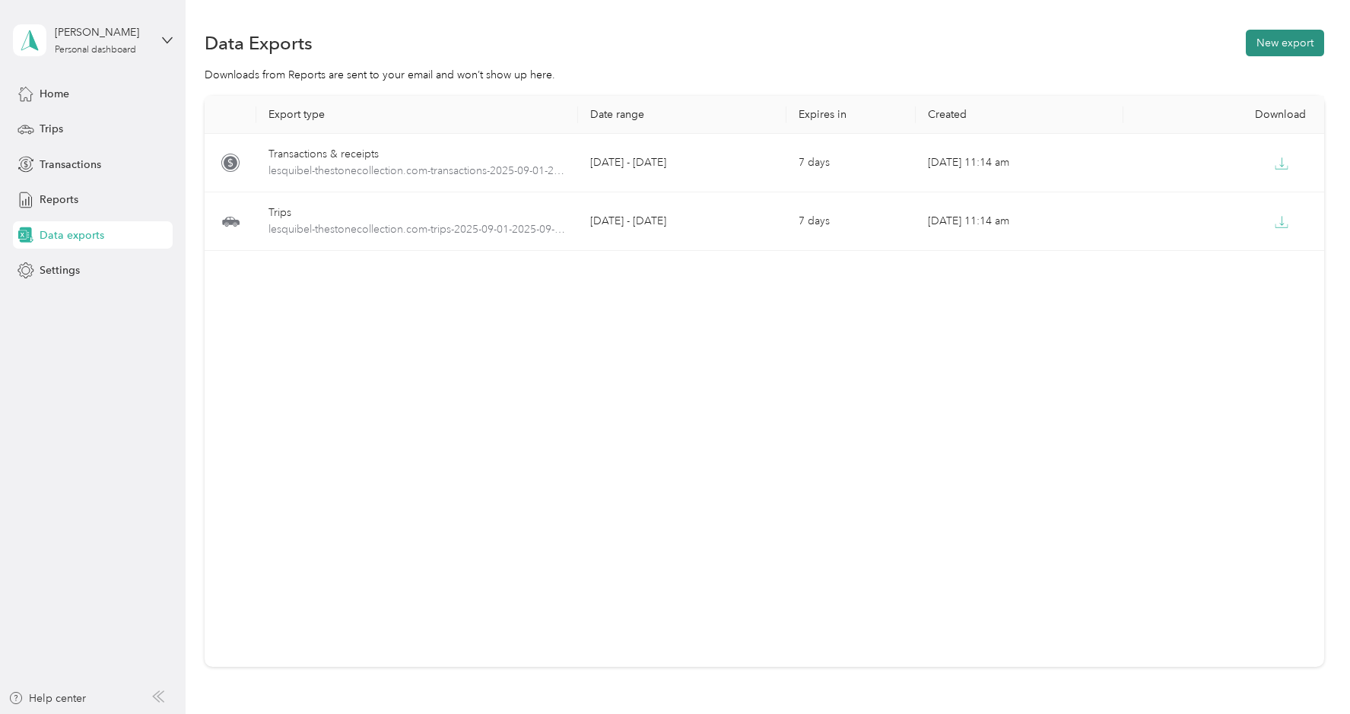
click at [1280, 50] on button "New export" at bounding box center [1284, 43] width 78 height 27
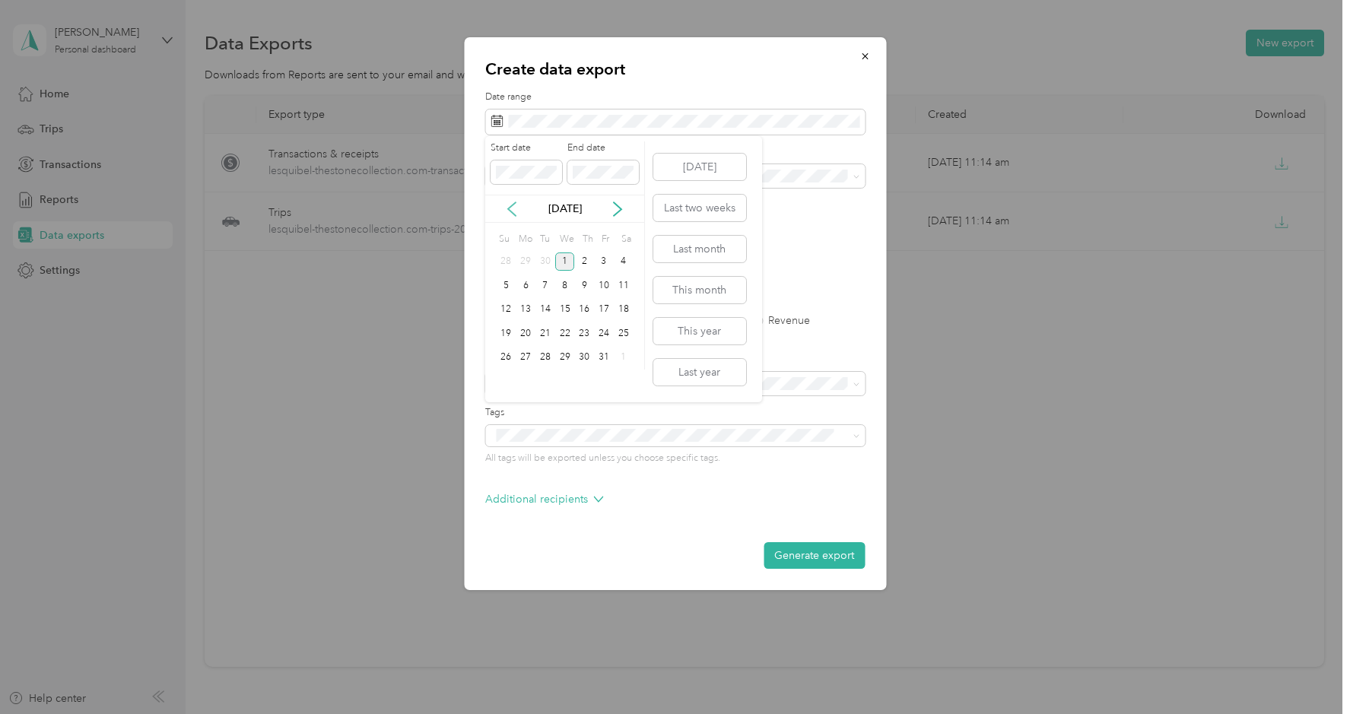
click at [504, 211] on icon at bounding box center [511, 208] width 15 height 15
click at [525, 263] on div "1" at bounding box center [526, 261] width 20 height 19
click at [544, 359] on div "30" at bounding box center [545, 357] width 20 height 19
click at [556, 231] on li "The Stone Collection" at bounding box center [674, 229] width 379 height 27
click at [595, 269] on label "PDF" at bounding box center [613, 265] width 36 height 11
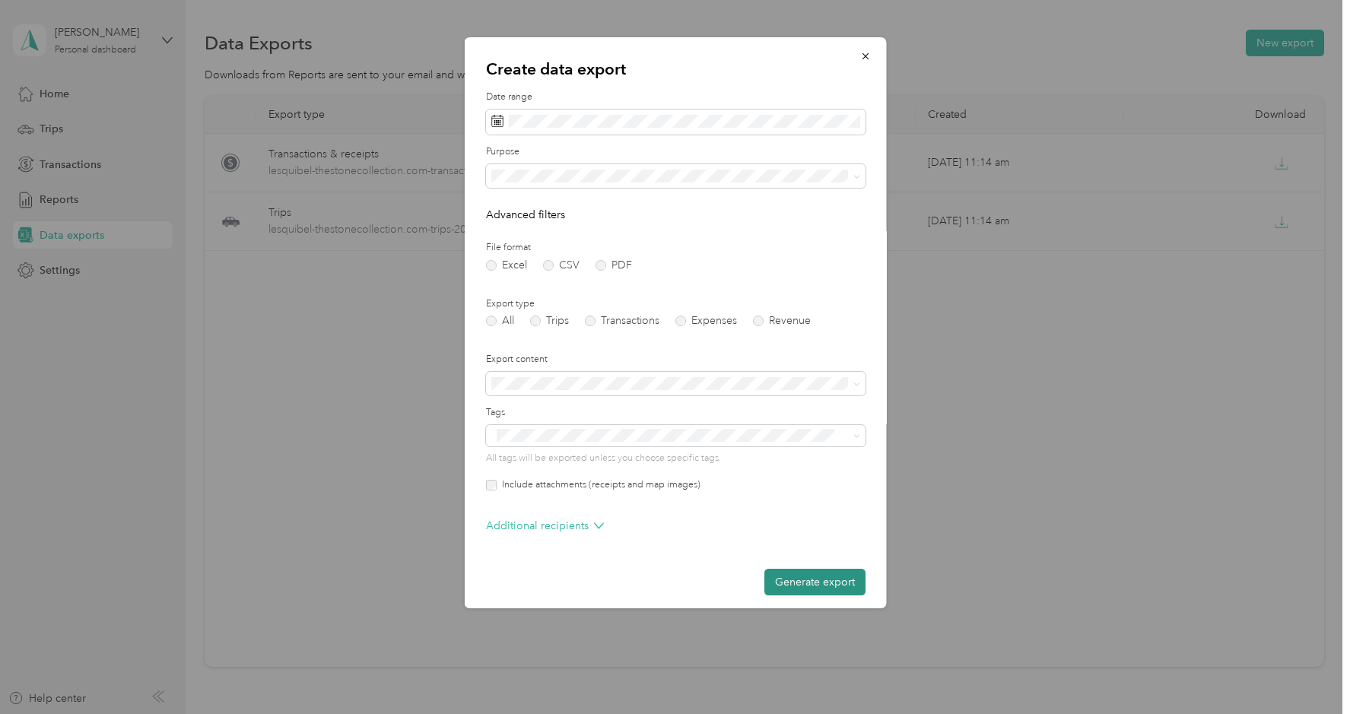
click at [836, 585] on button "Generate export" at bounding box center [813, 582] width 101 height 27
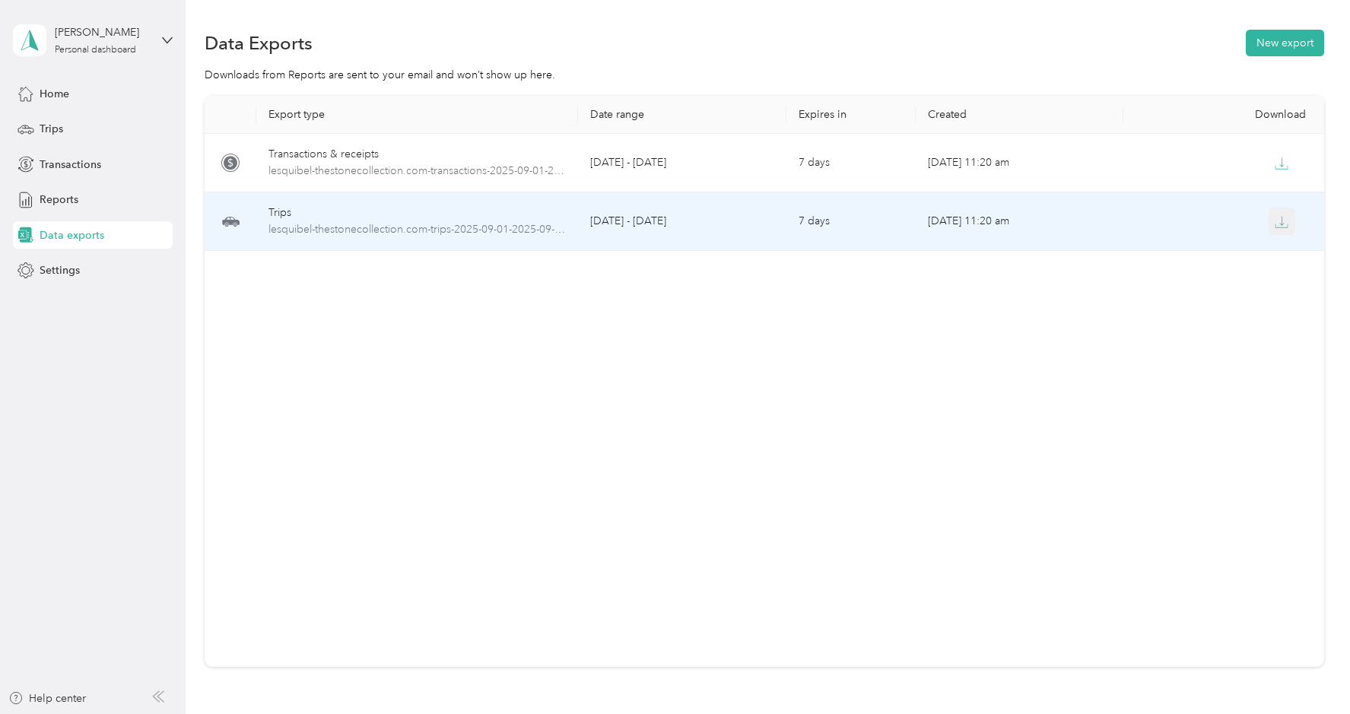
click at [1283, 226] on icon "button" at bounding box center [1281, 222] width 14 height 14
